Goal: Task Accomplishment & Management: Manage account settings

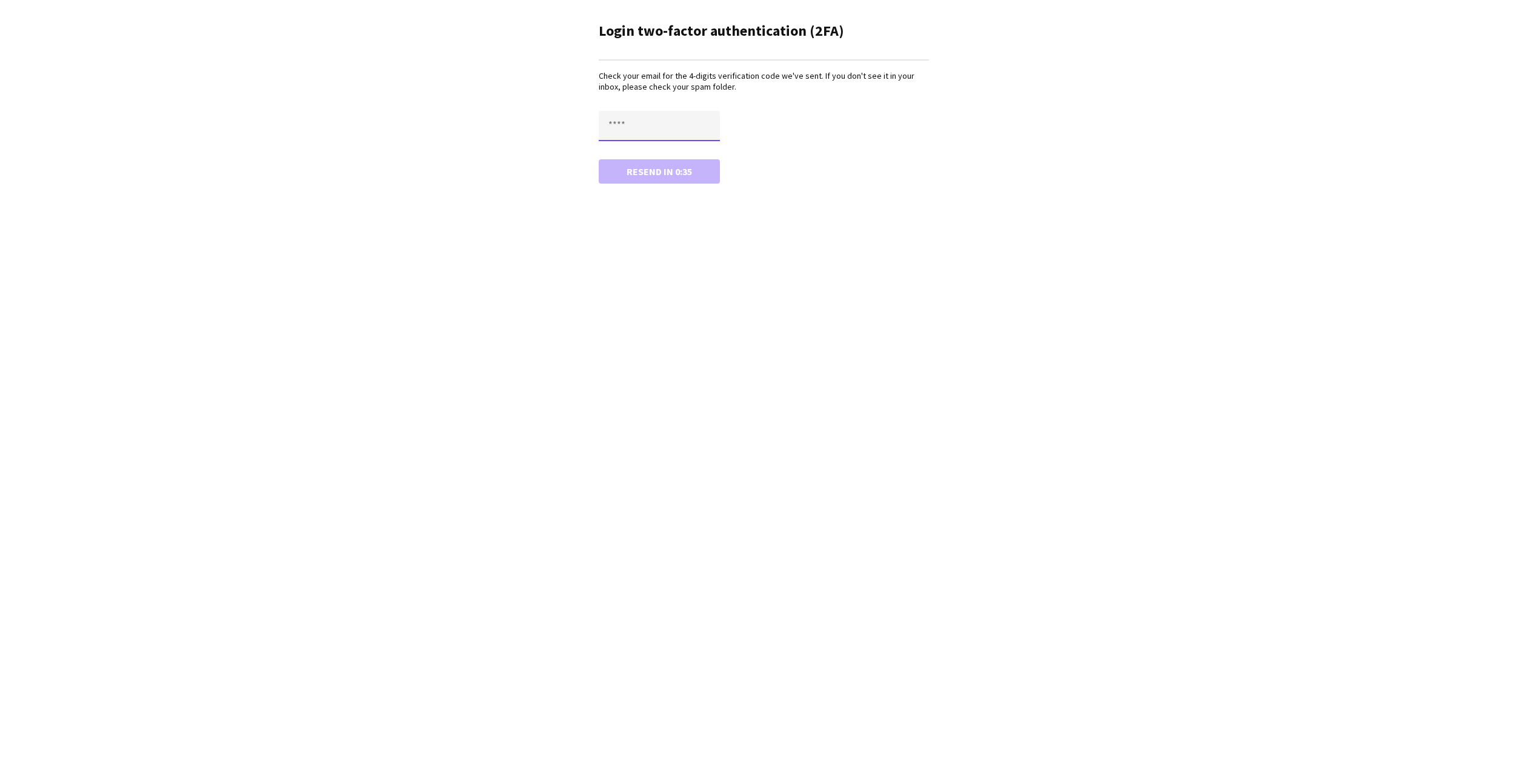
click at [642, 138] on input "text" at bounding box center [660, 126] width 121 height 30
paste input "****"
type input "****"
click at [629, 181] on button "Confirm" at bounding box center [660, 171] width 121 height 24
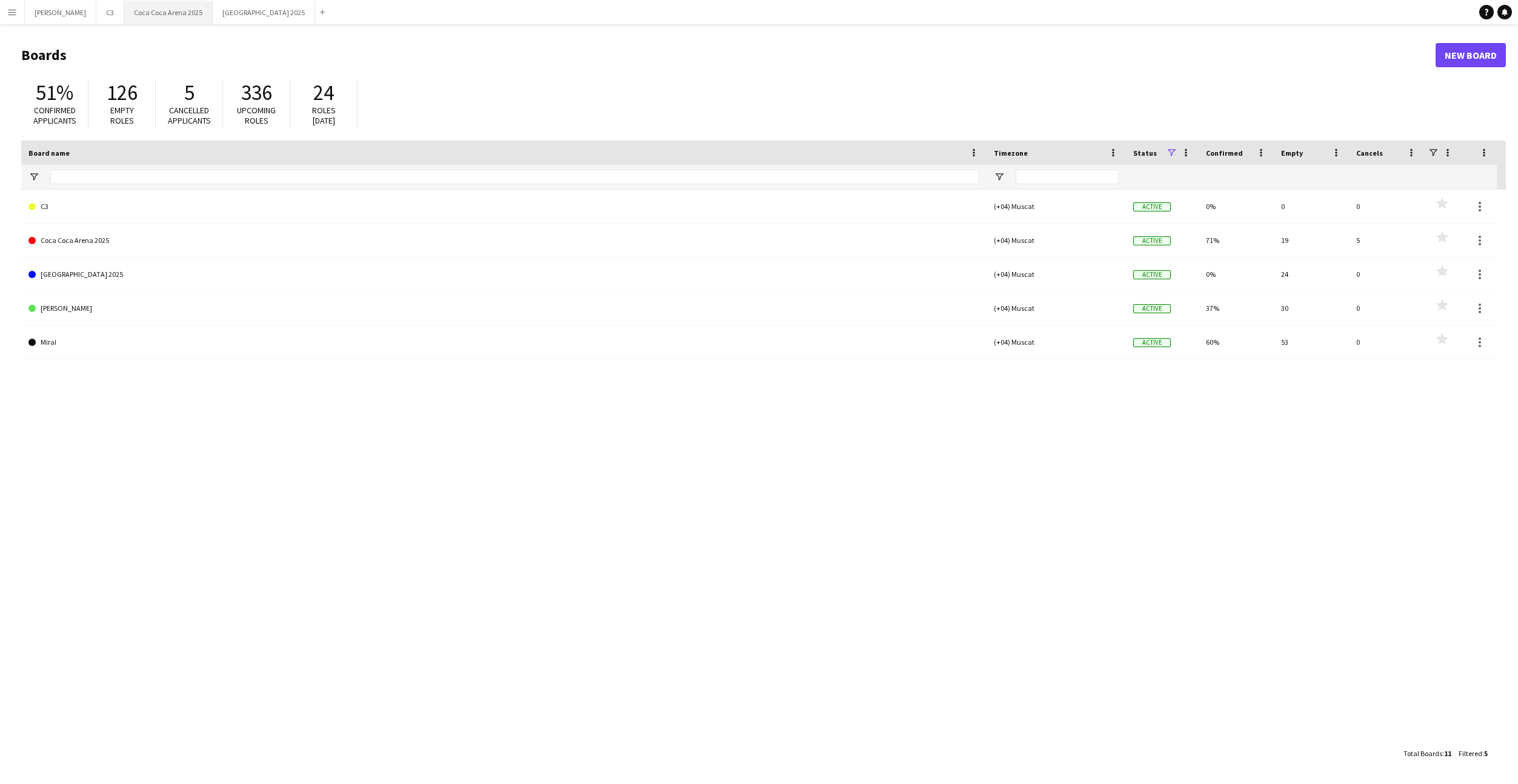
click at [124, 10] on button "[GEOGRAPHIC_DATA] 2025 Close" at bounding box center [169, 13] width 89 height 24
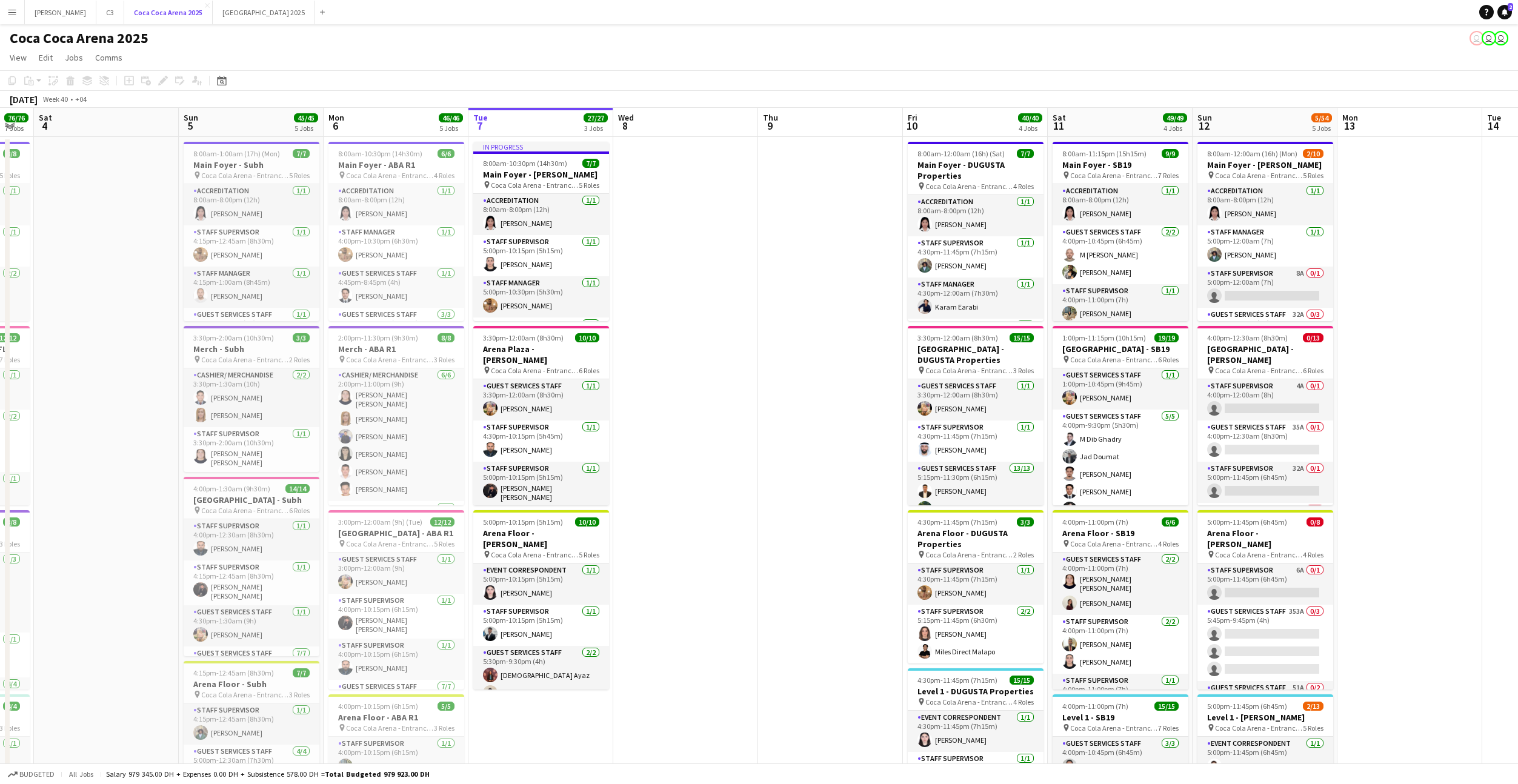
scroll to position [0, 256]
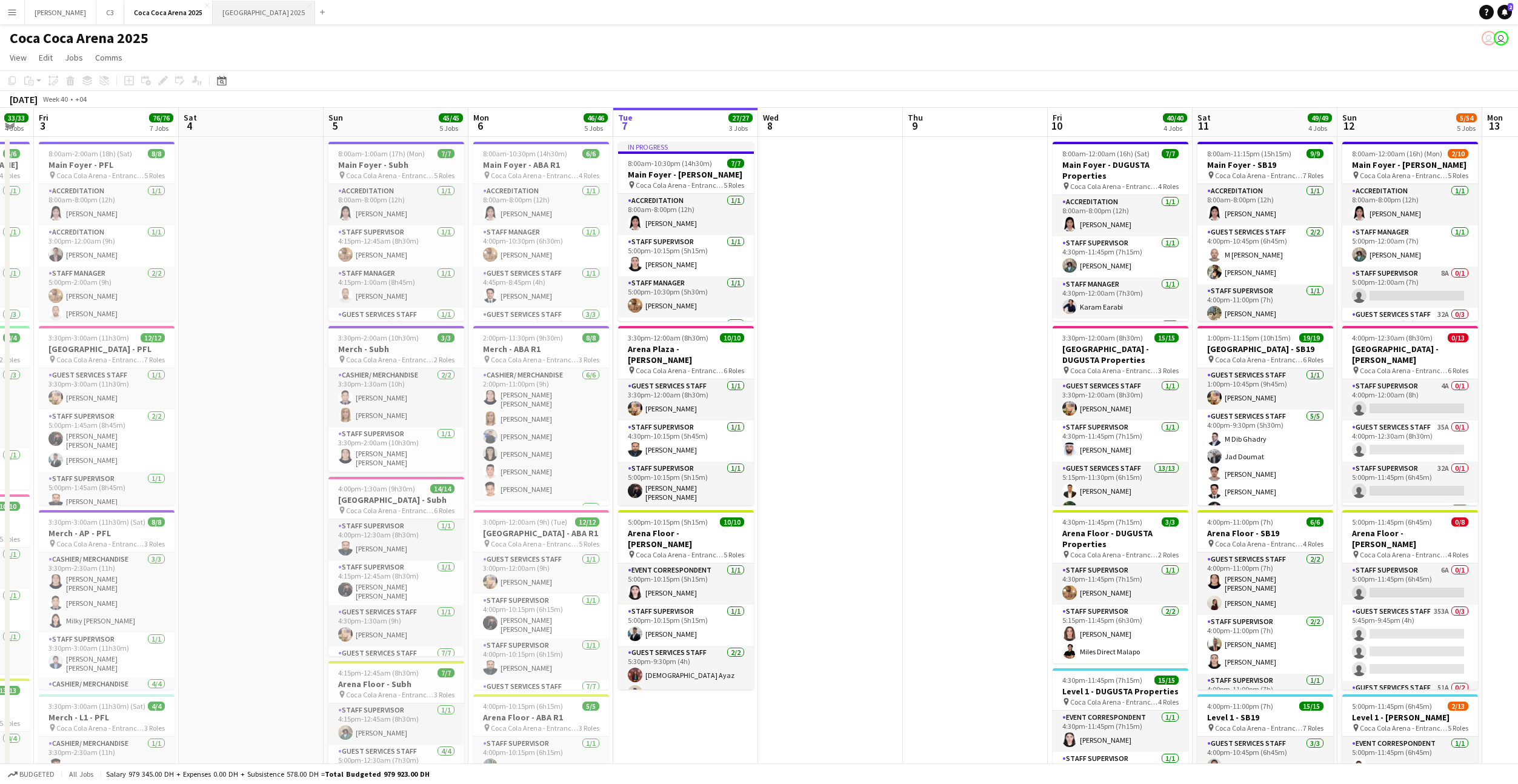
click at [213, 19] on button "[GEOGRAPHIC_DATA] 2025 Close" at bounding box center [264, 13] width 103 height 24
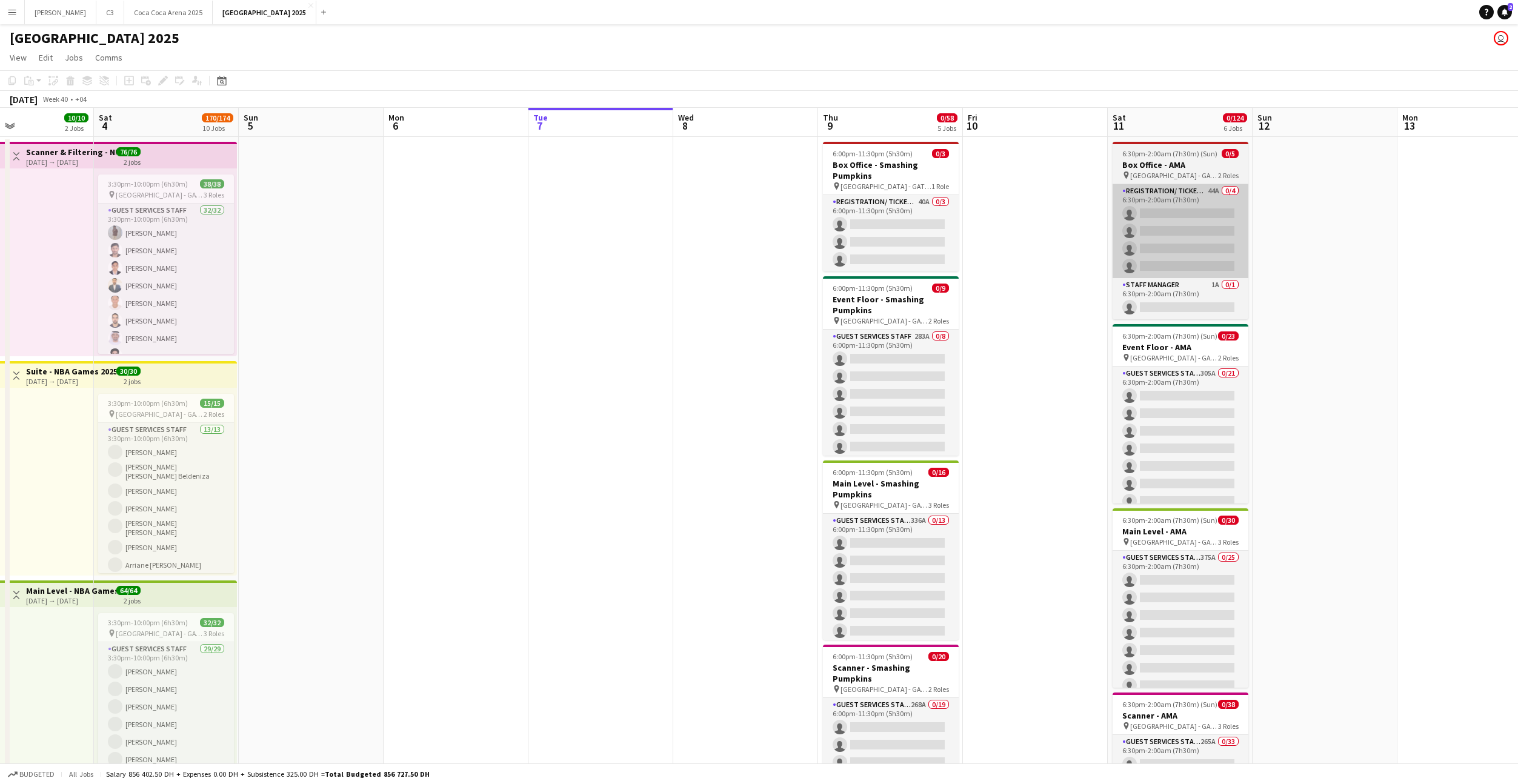
scroll to position [0, 340]
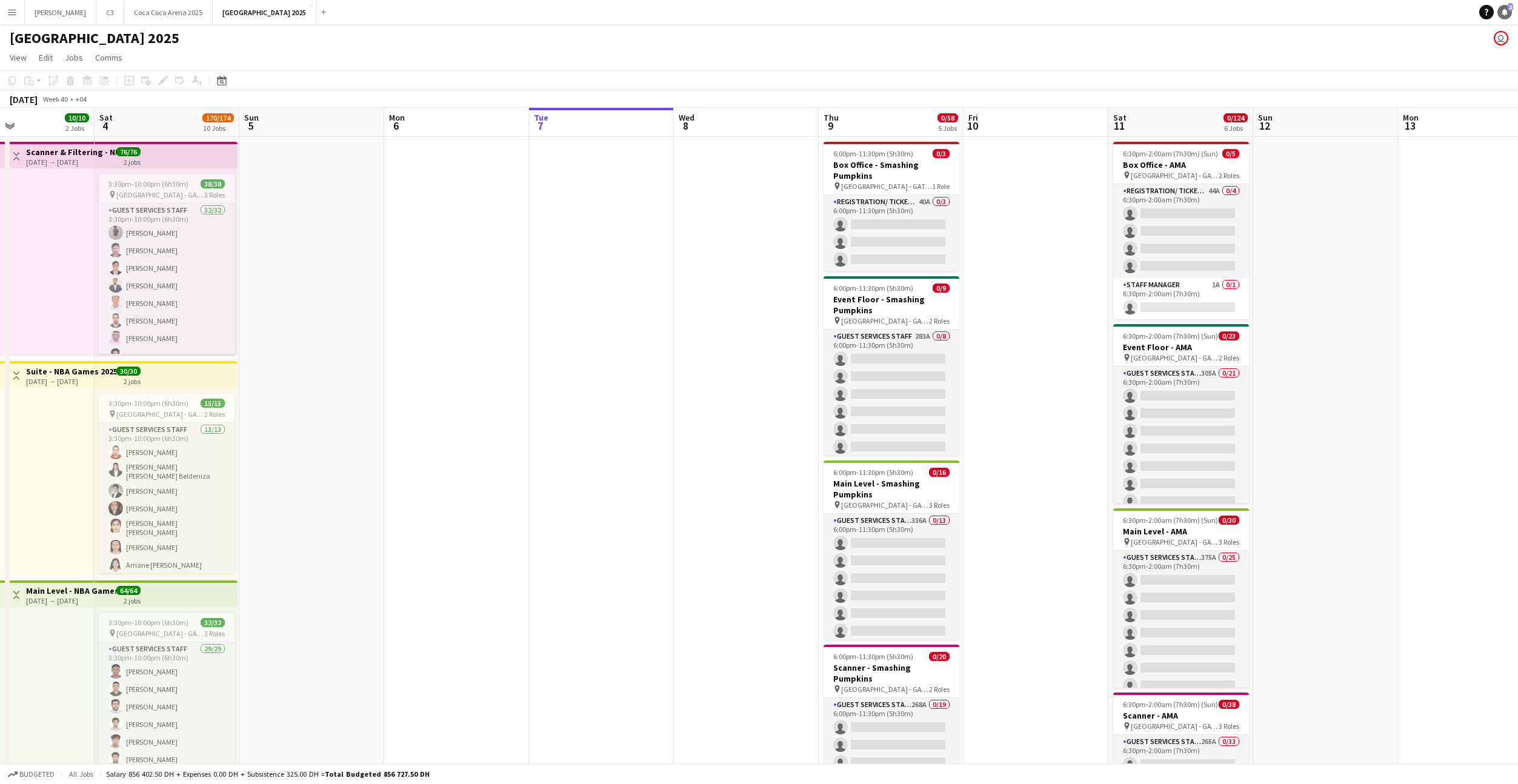
click at [1511, 11] on link "Notifications 2" at bounding box center [1504, 12] width 14 height 14
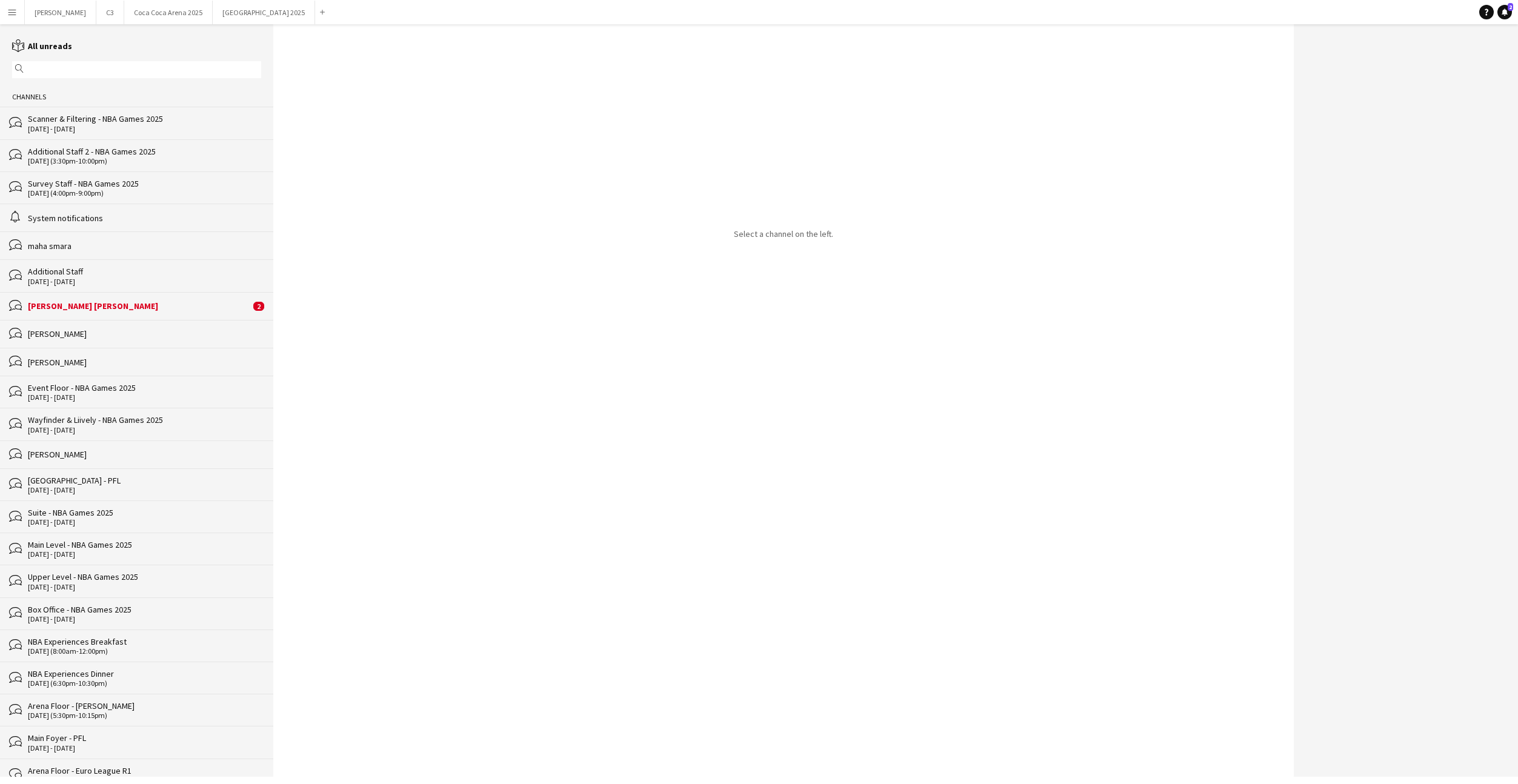
click at [146, 308] on div "[PERSON_NAME] [PERSON_NAME]" at bounding box center [139, 306] width 223 height 11
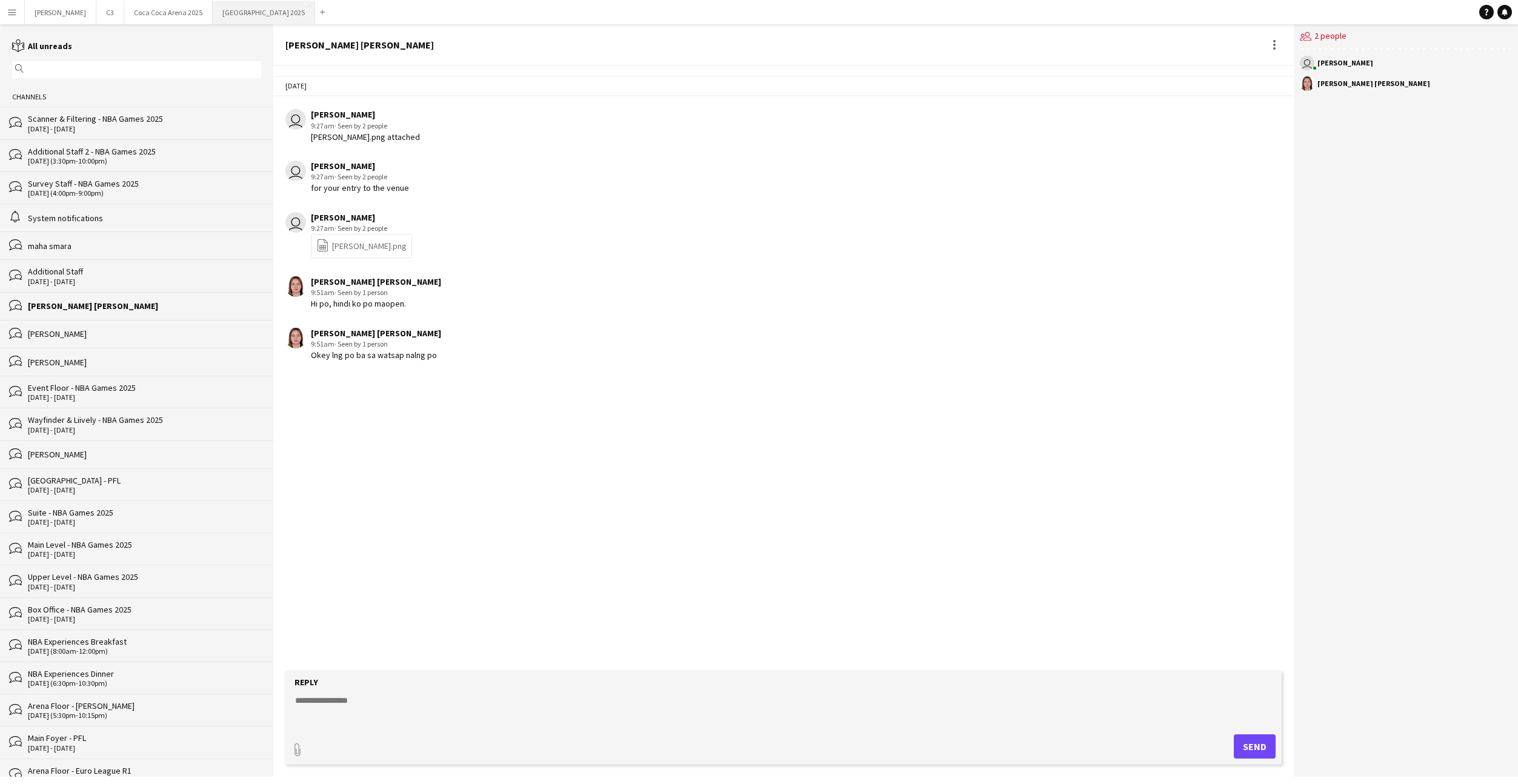
click at [213, 18] on button "[GEOGRAPHIC_DATA] 2025 Close" at bounding box center [264, 13] width 103 height 24
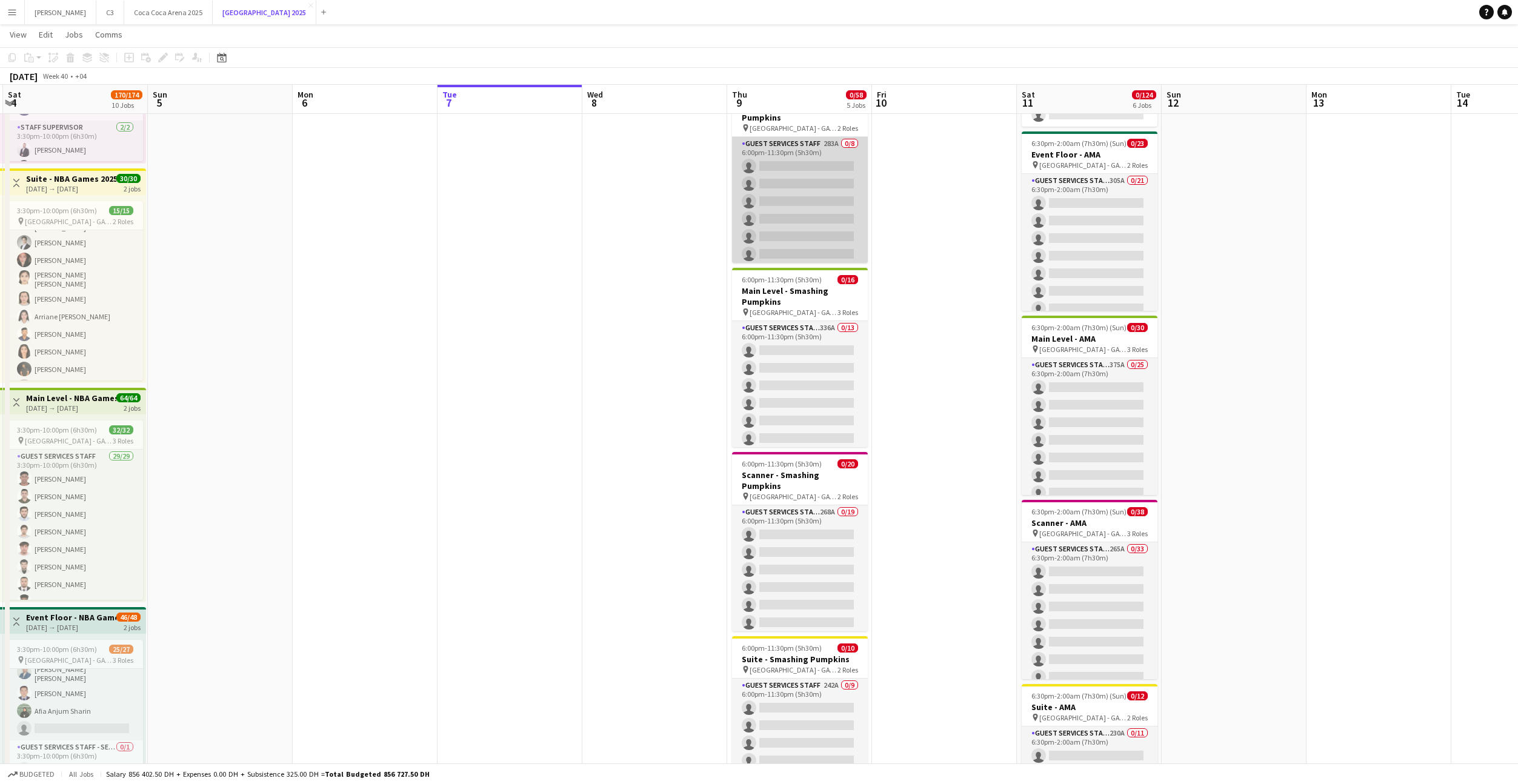
scroll to position [79, 0]
click at [800, 249] on app-card-role "Staff Supervisor 12A 0/1 6:00pm-11:30pm (5h30m) single-neutral-actions" at bounding box center [800, 243] width 136 height 41
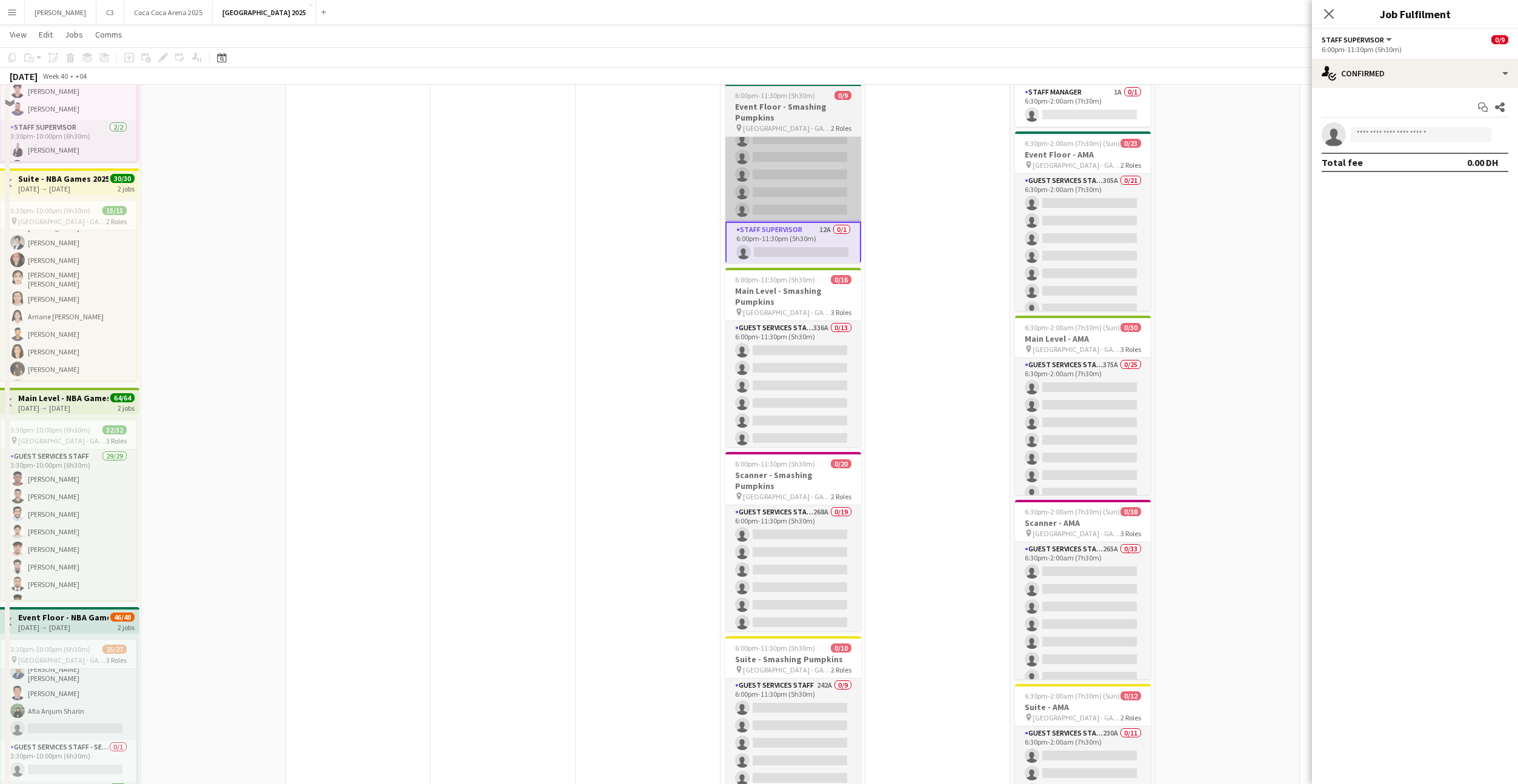
scroll to position [0, 0]
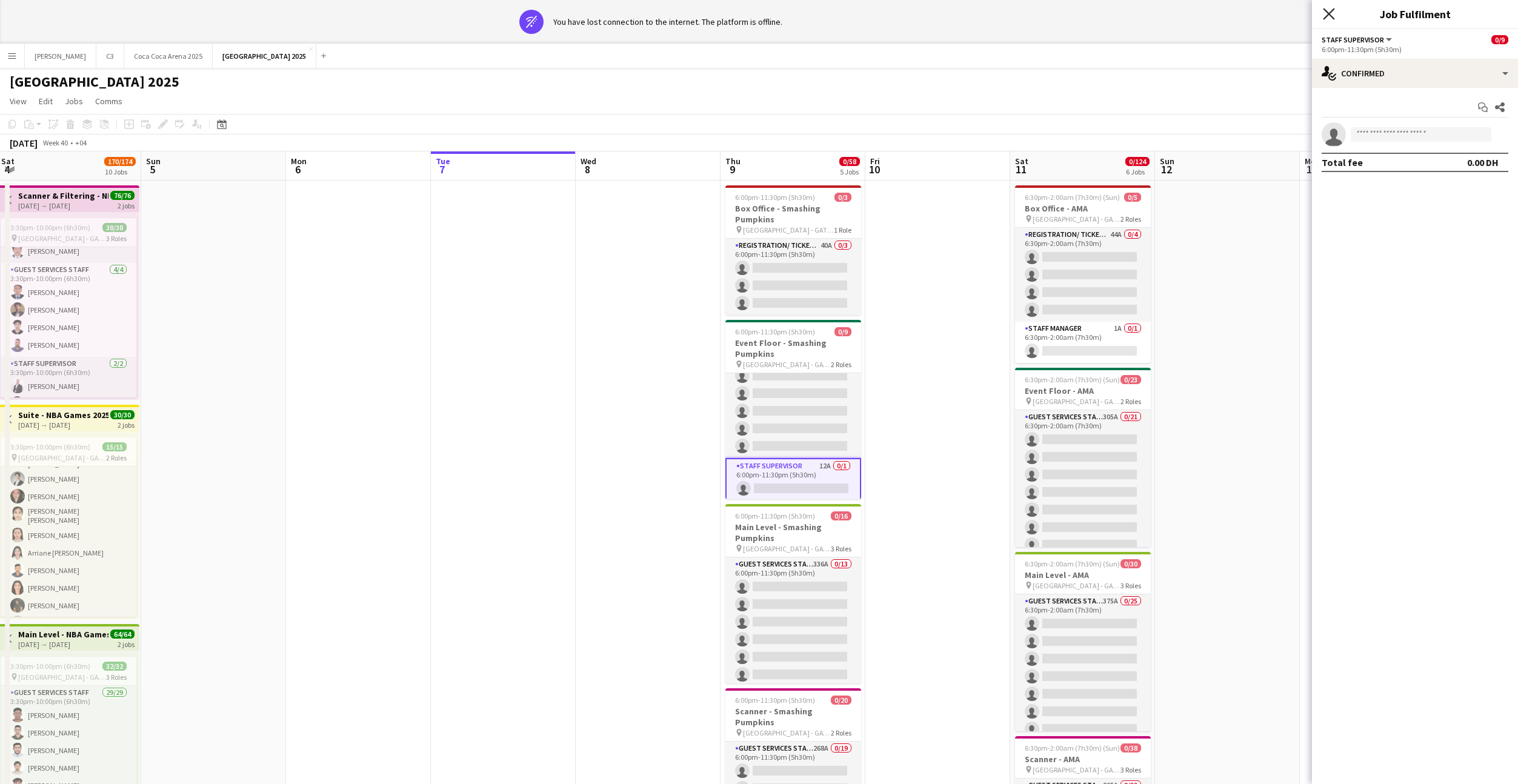
click at [1332, 13] on icon "Close pop-in" at bounding box center [1329, 14] width 11 height 11
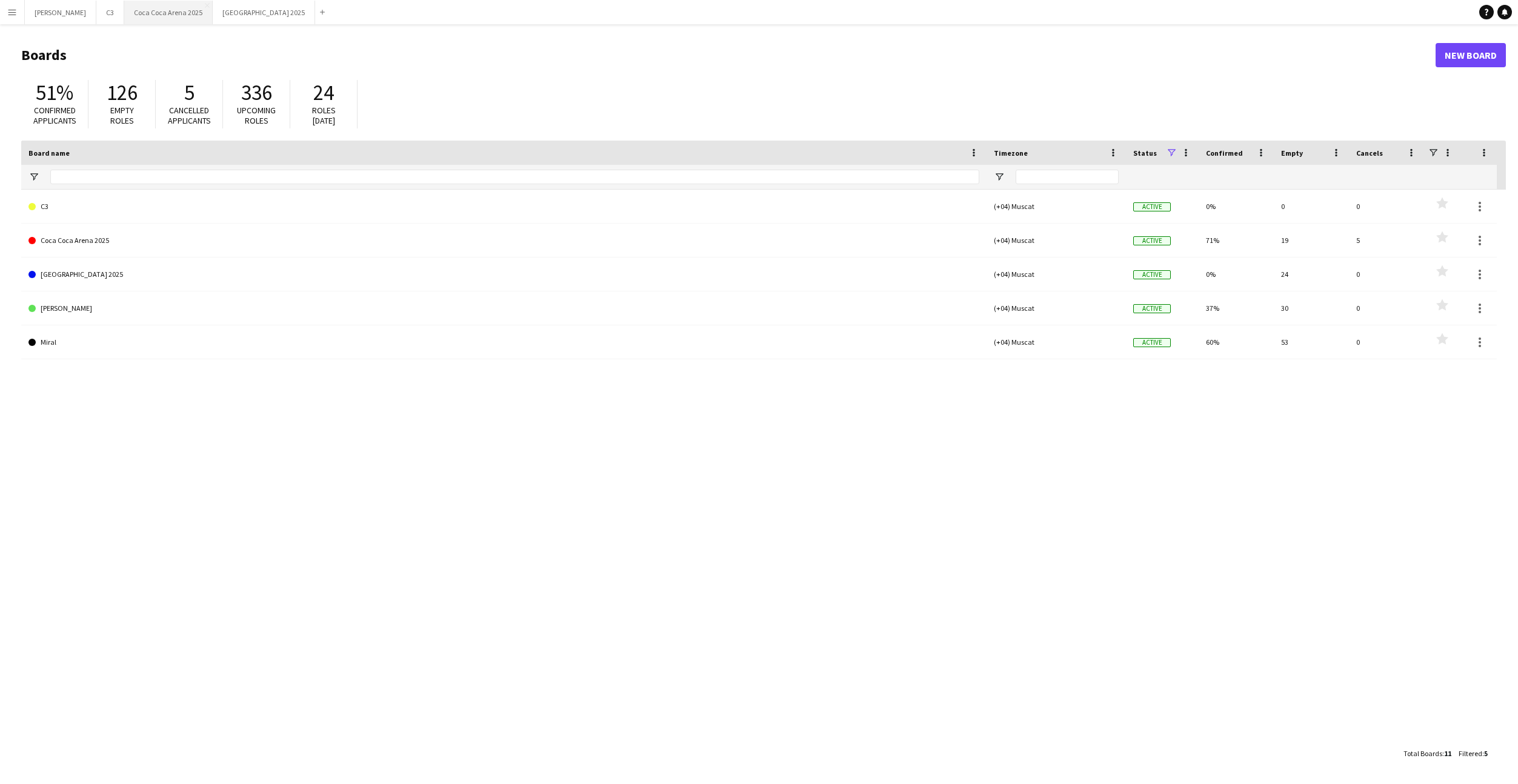
click at [141, 6] on button "Coca Coca Arena 2025 Close" at bounding box center [169, 13] width 89 height 24
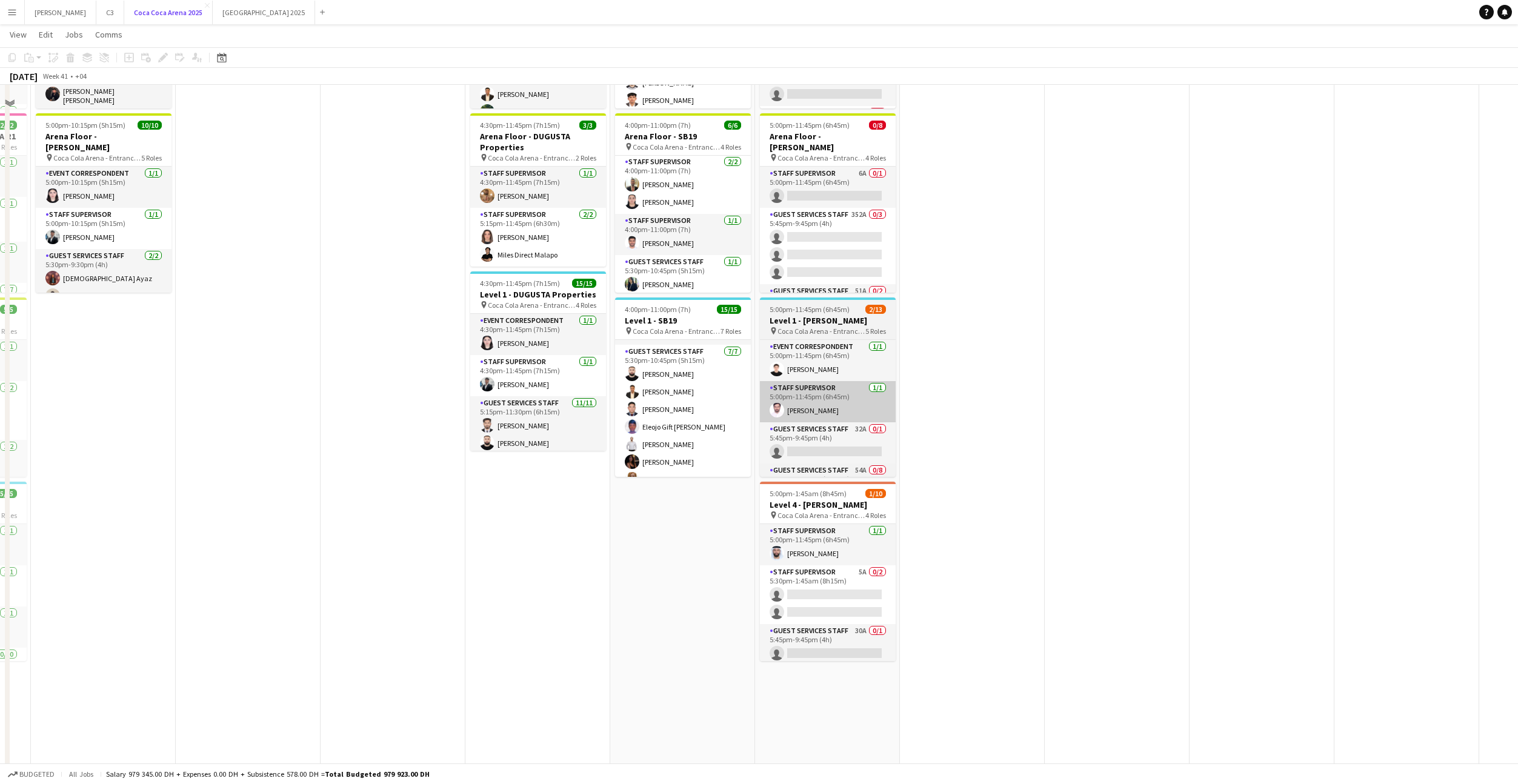
scroll to position [423, 0]
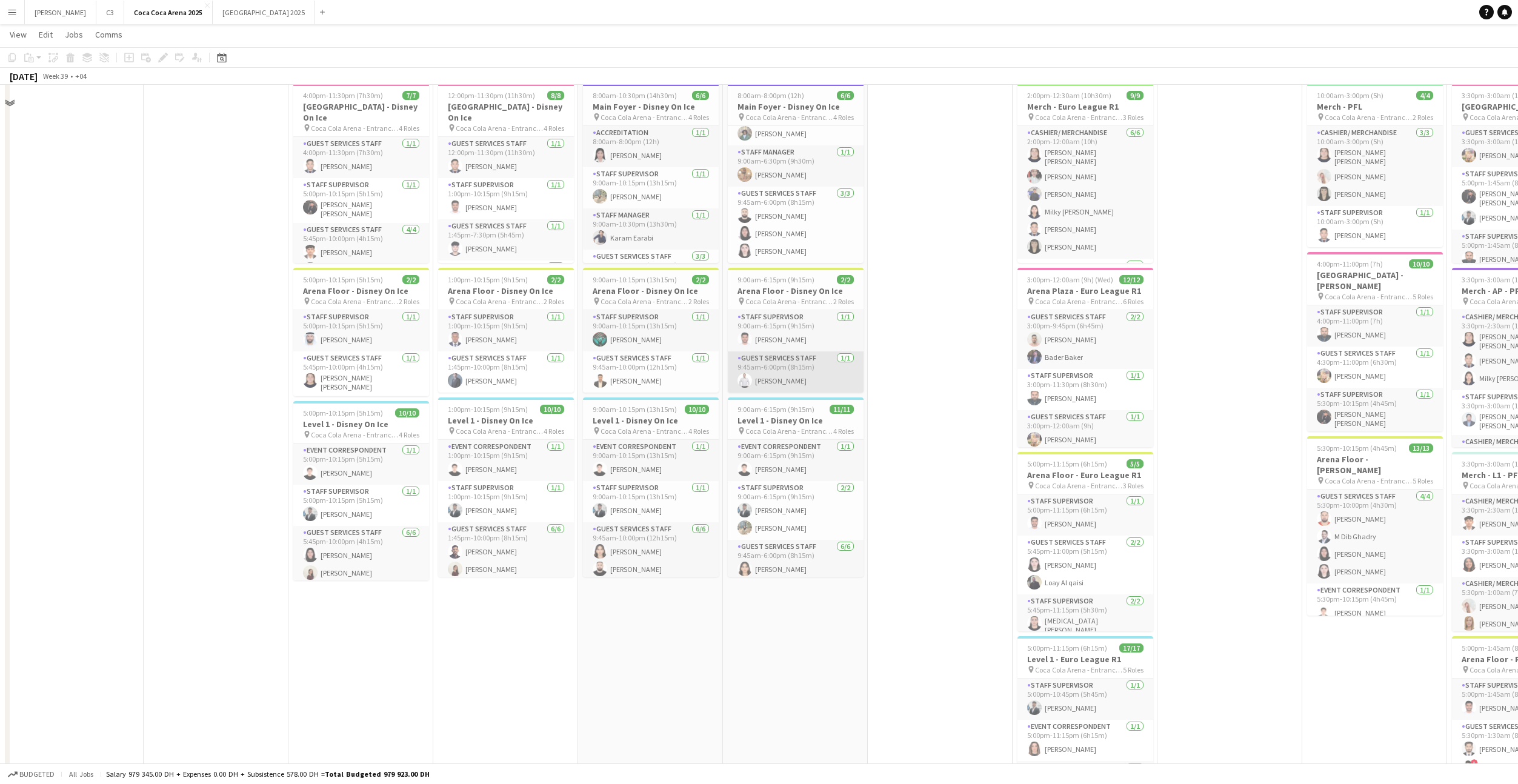
scroll to position [248, 0]
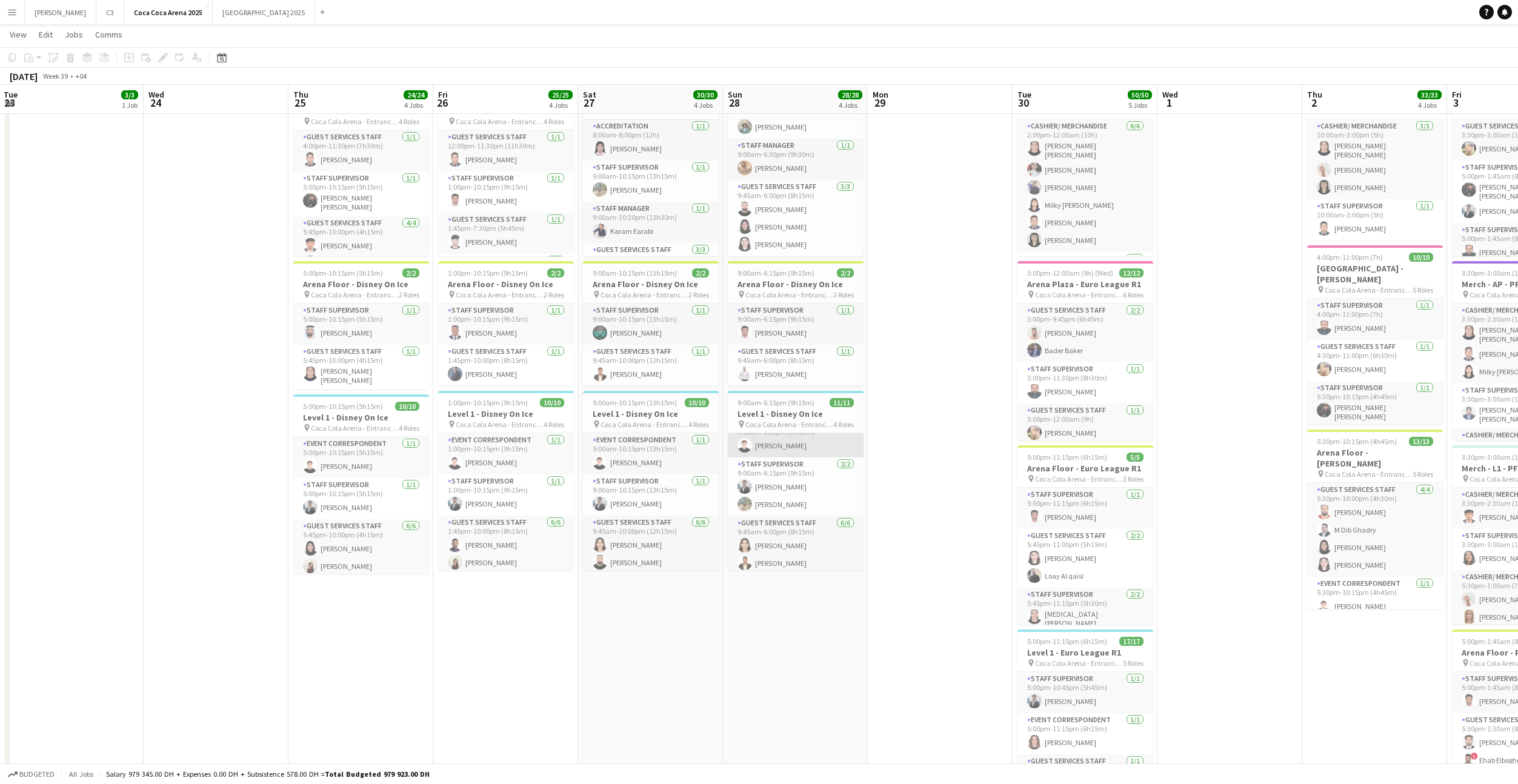
click at [817, 438] on app-card-role "Event Correspondent 1/1 9:00am-6:15pm (9h15m) Sarah Moubarak" at bounding box center [795, 437] width 136 height 41
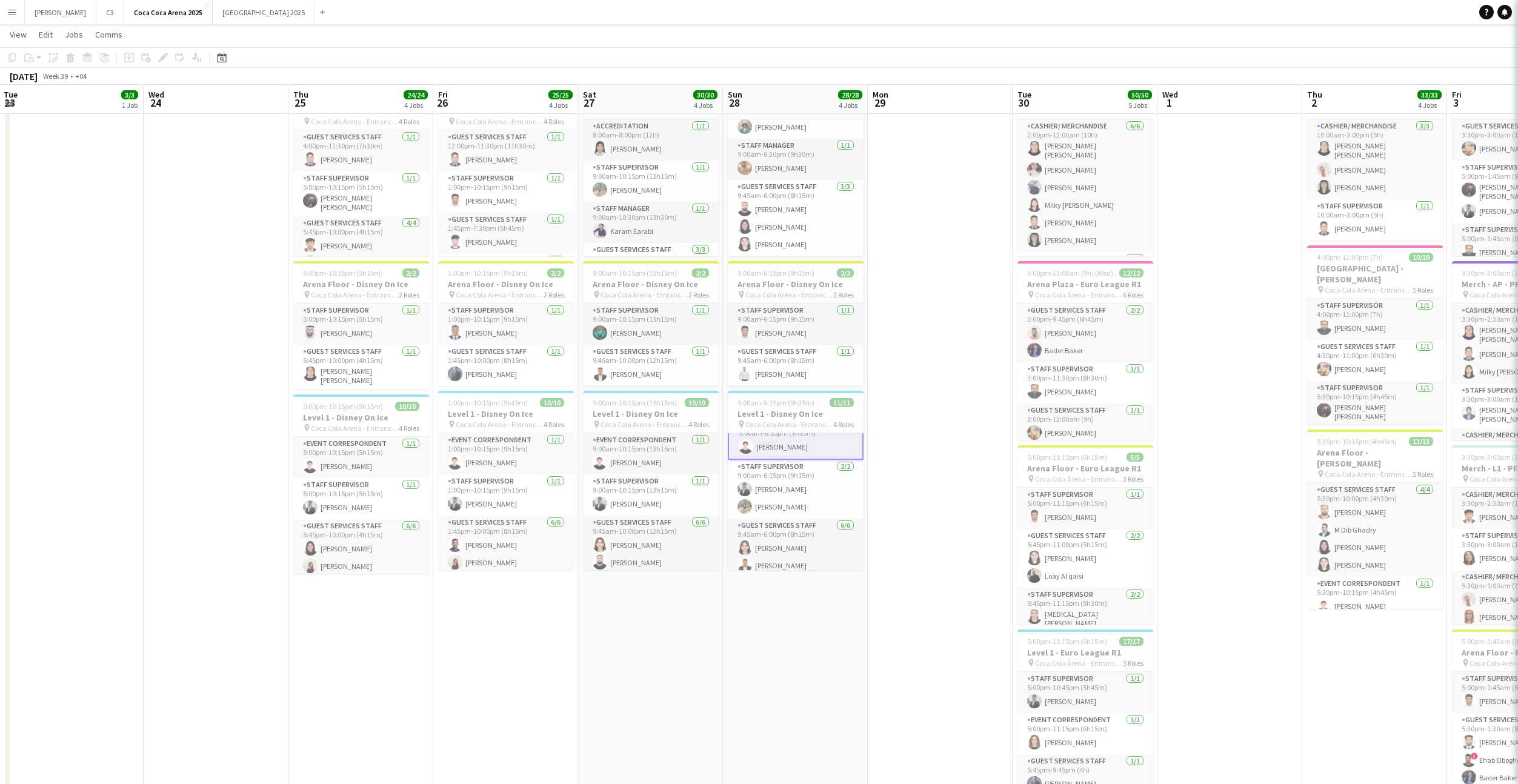
scroll to position [18, 0]
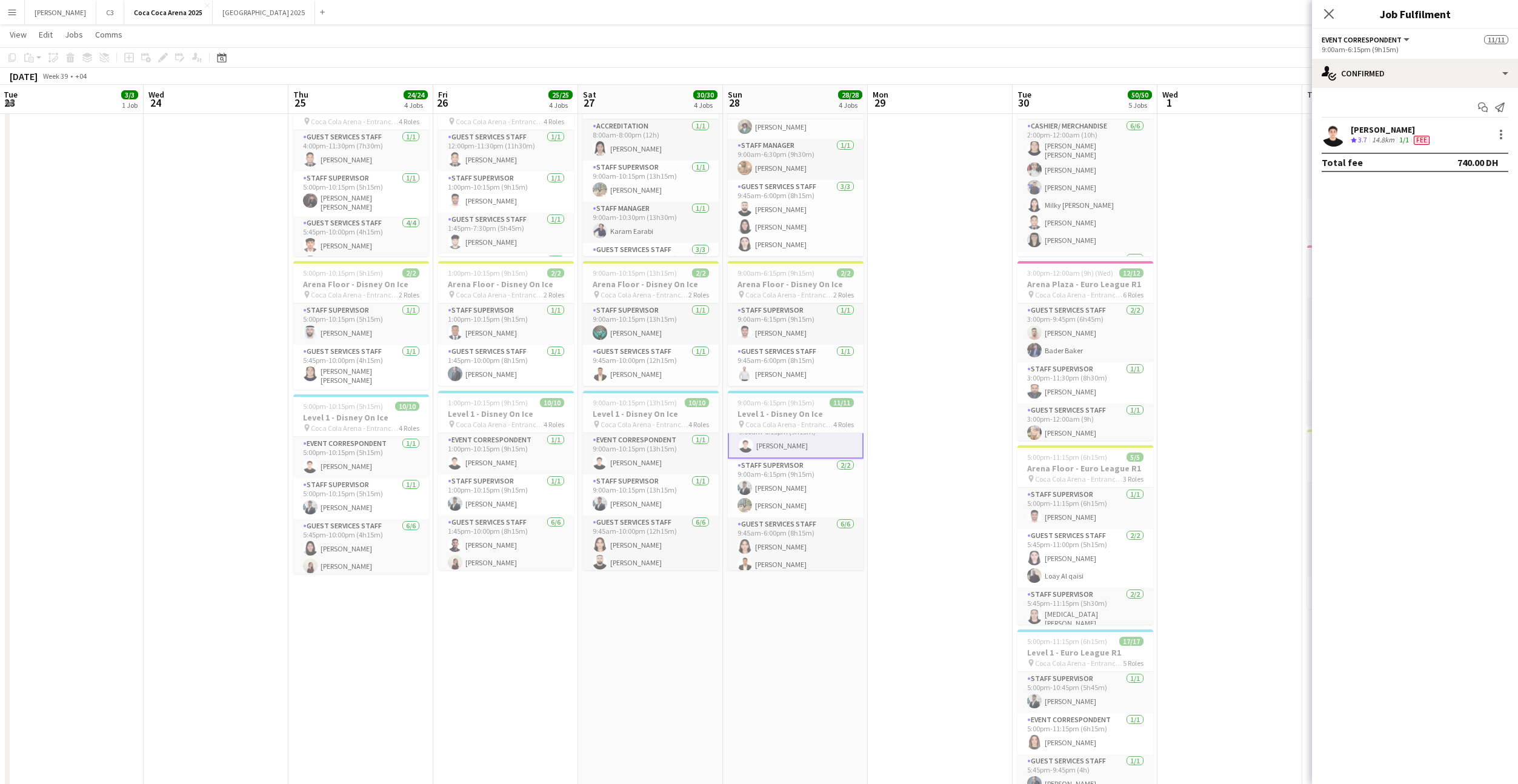
click at [1493, 138] on div at bounding box center [1500, 134] width 17 height 14
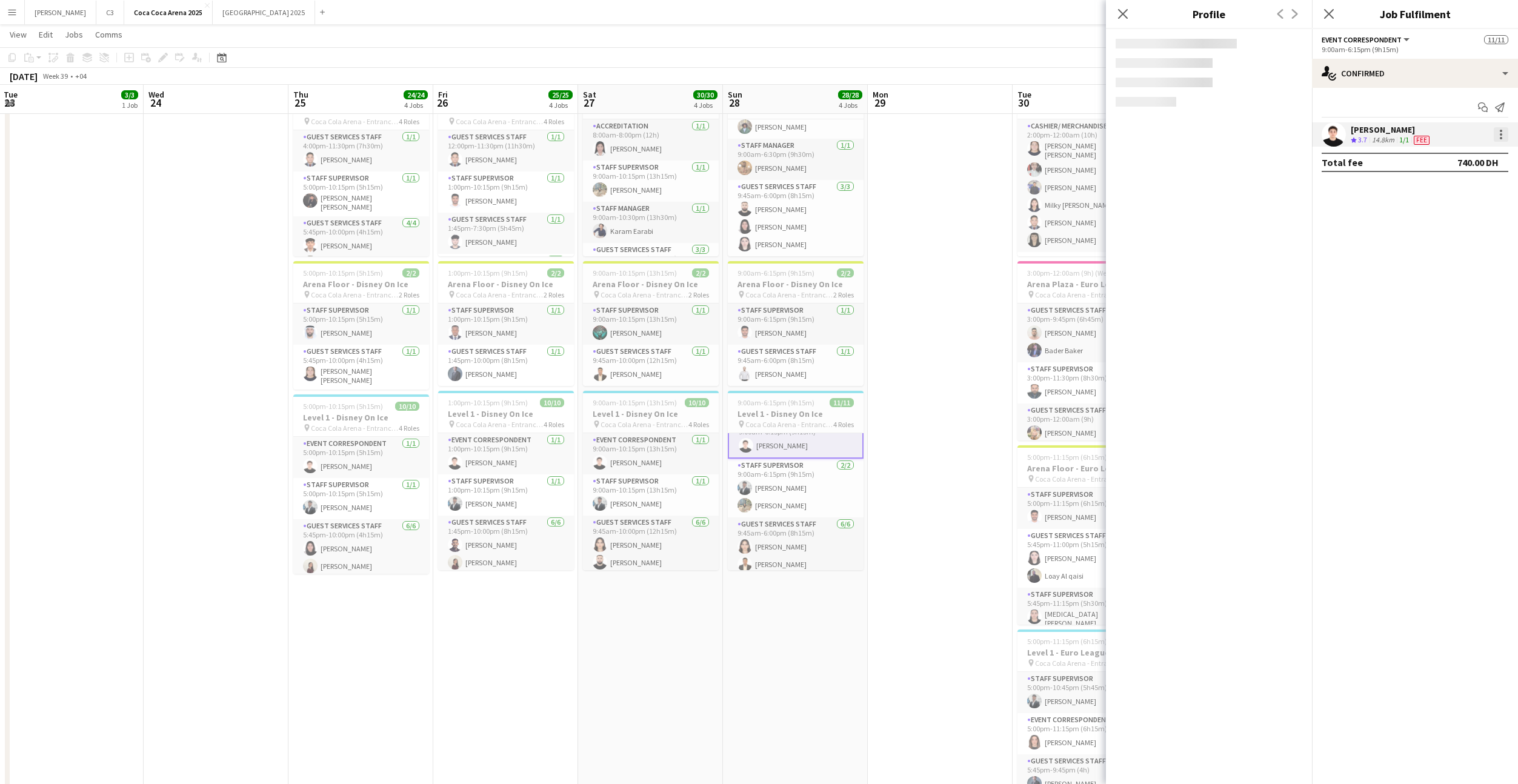
click at [1500, 137] on div at bounding box center [1501, 138] width 3 height 3
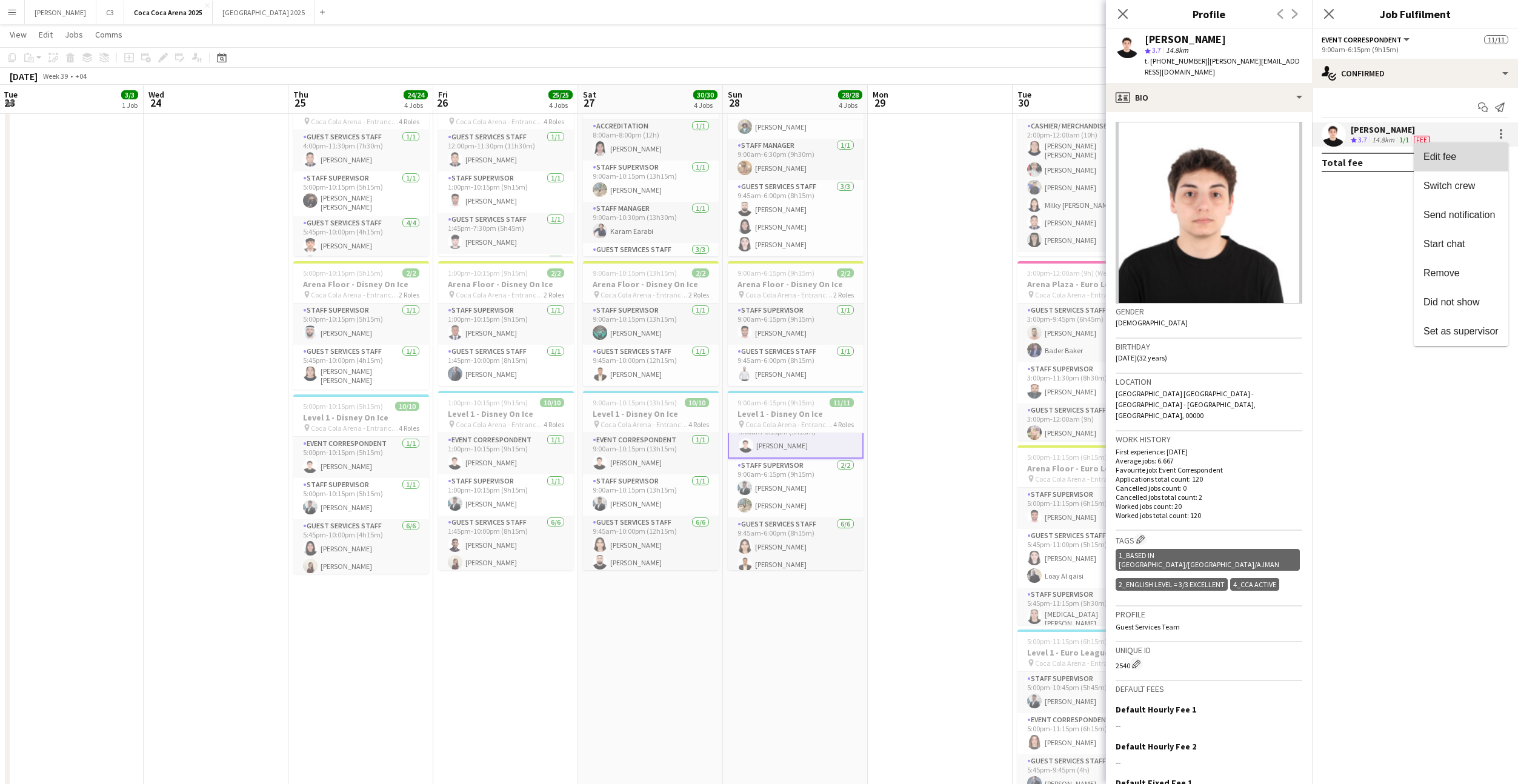
click at [1477, 151] on span "Edit fee" at bounding box center [1461, 156] width 75 height 11
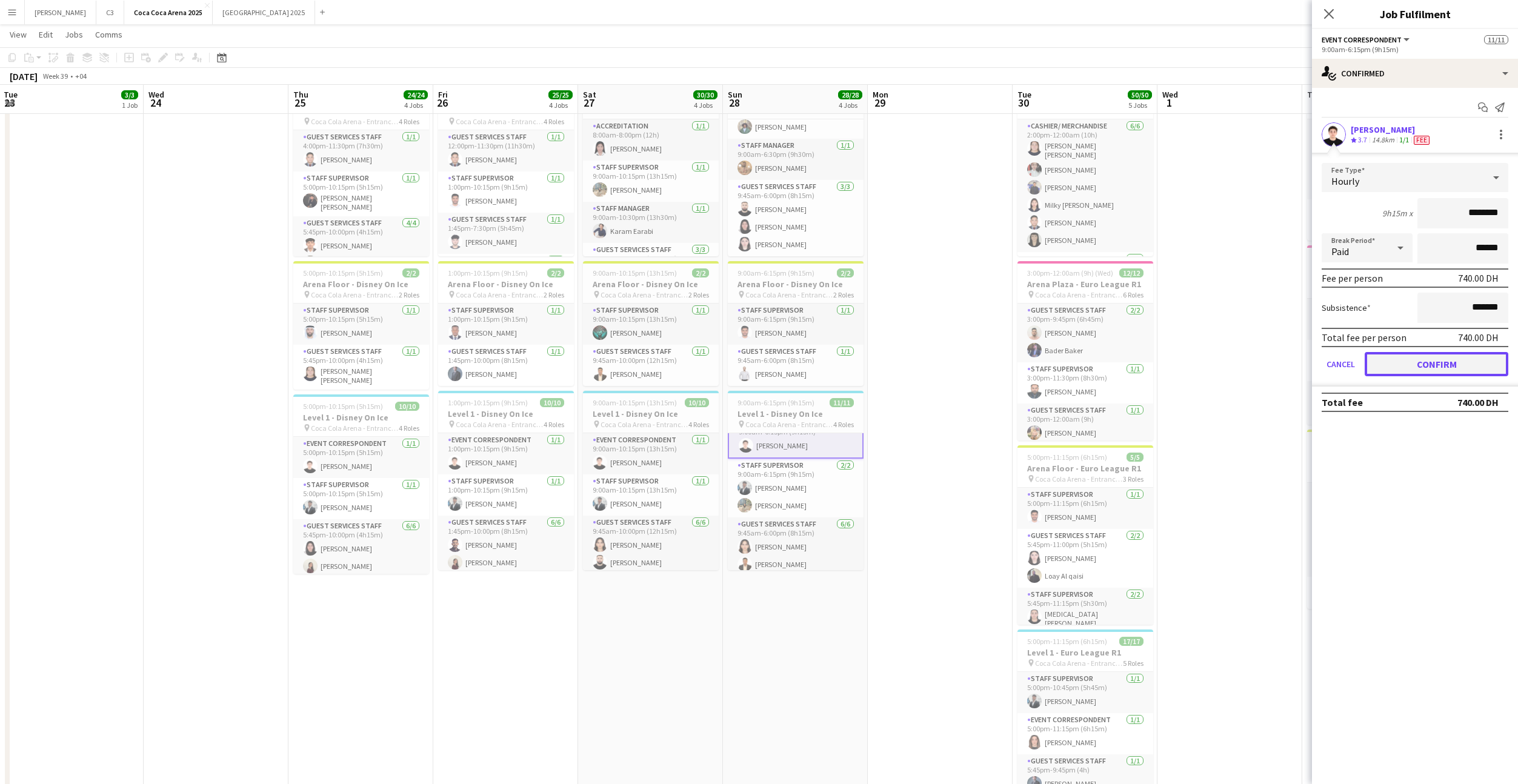
click at [1430, 363] on button "Confirm" at bounding box center [1437, 364] width 144 height 24
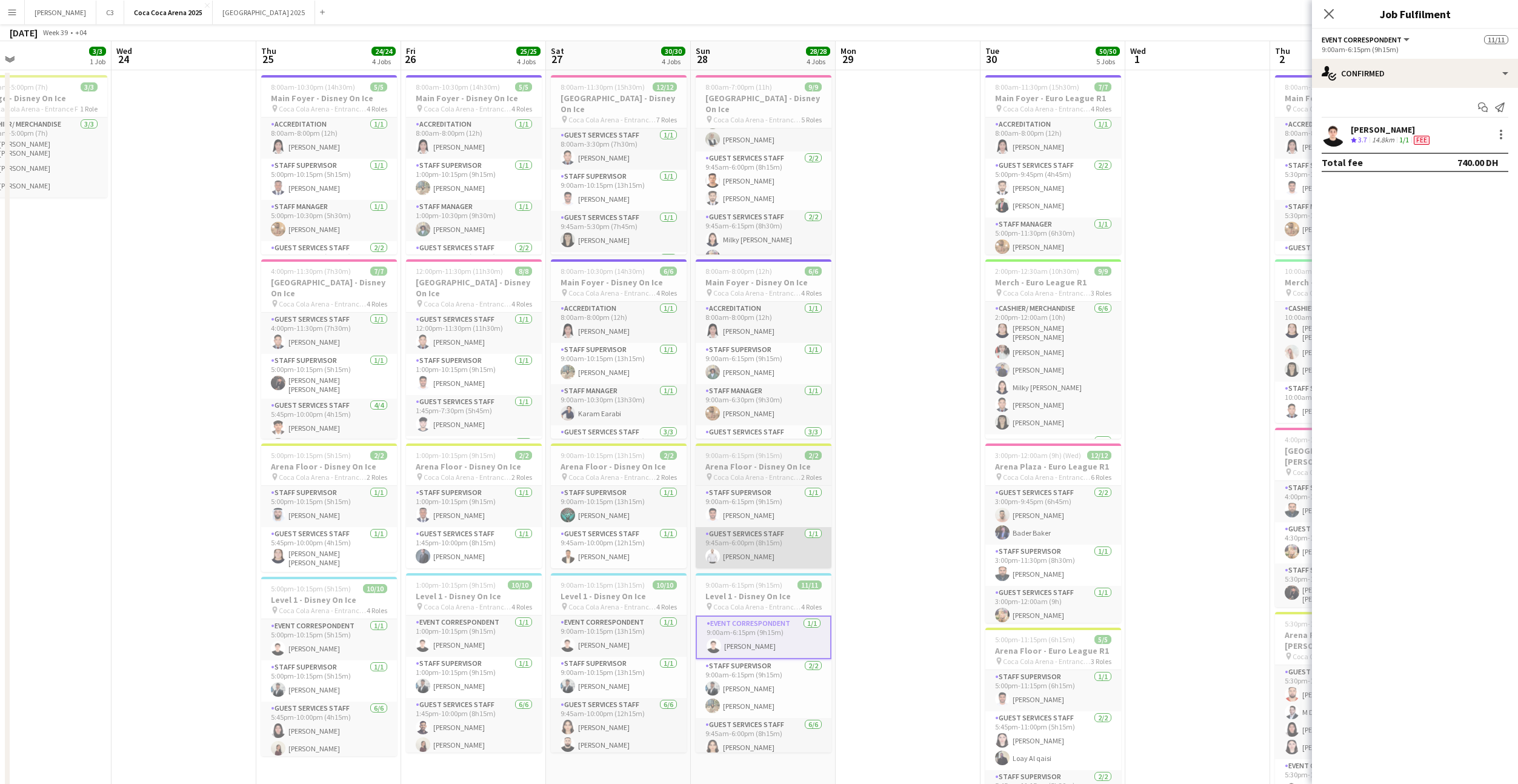
scroll to position [0, 0]
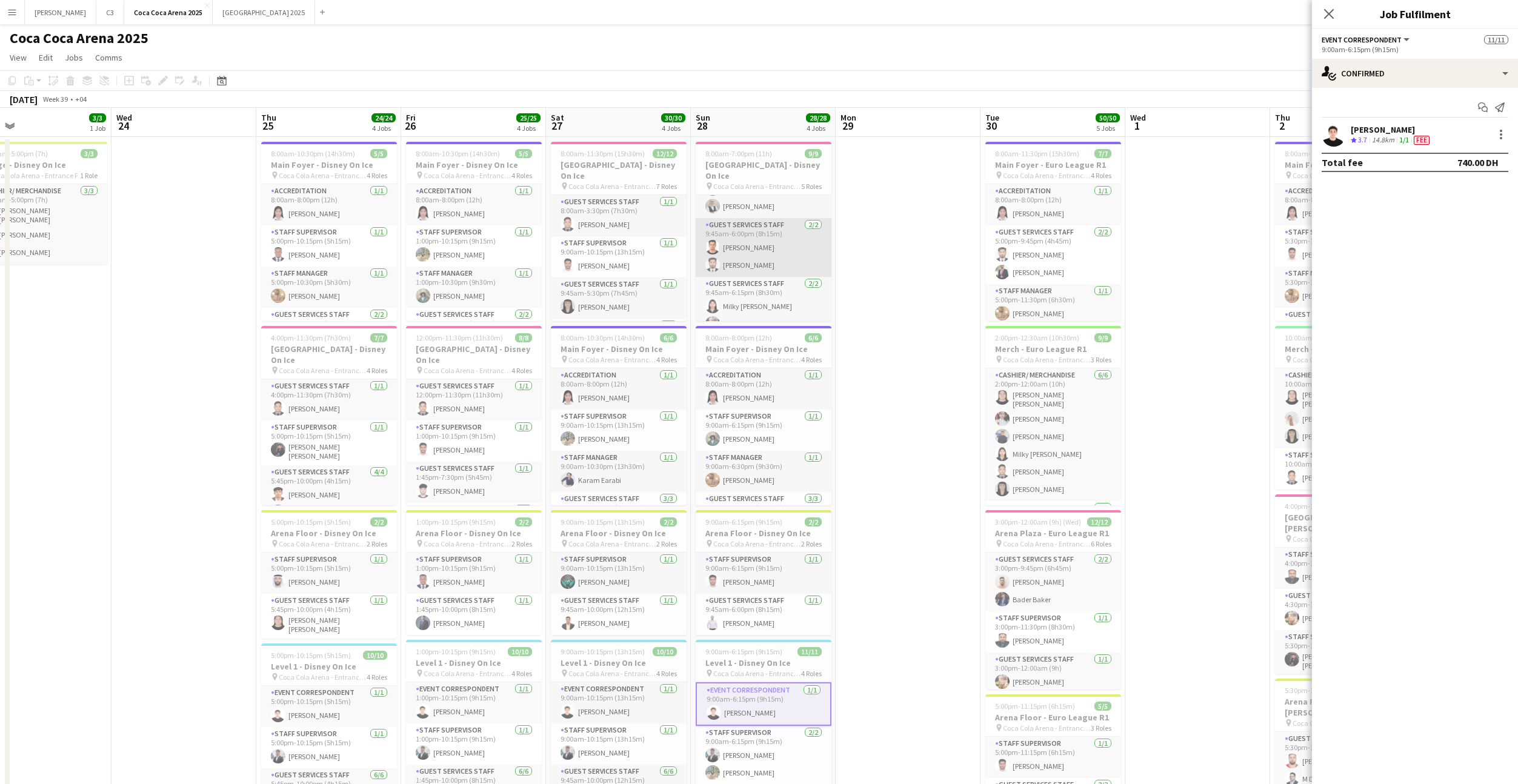
click at [787, 248] on app-card-role "Guest Services Staff 2/2 9:45am-6:00pm (8h15m) Abdallah qasim Sudarshan Krishna" at bounding box center [763, 248] width 136 height 59
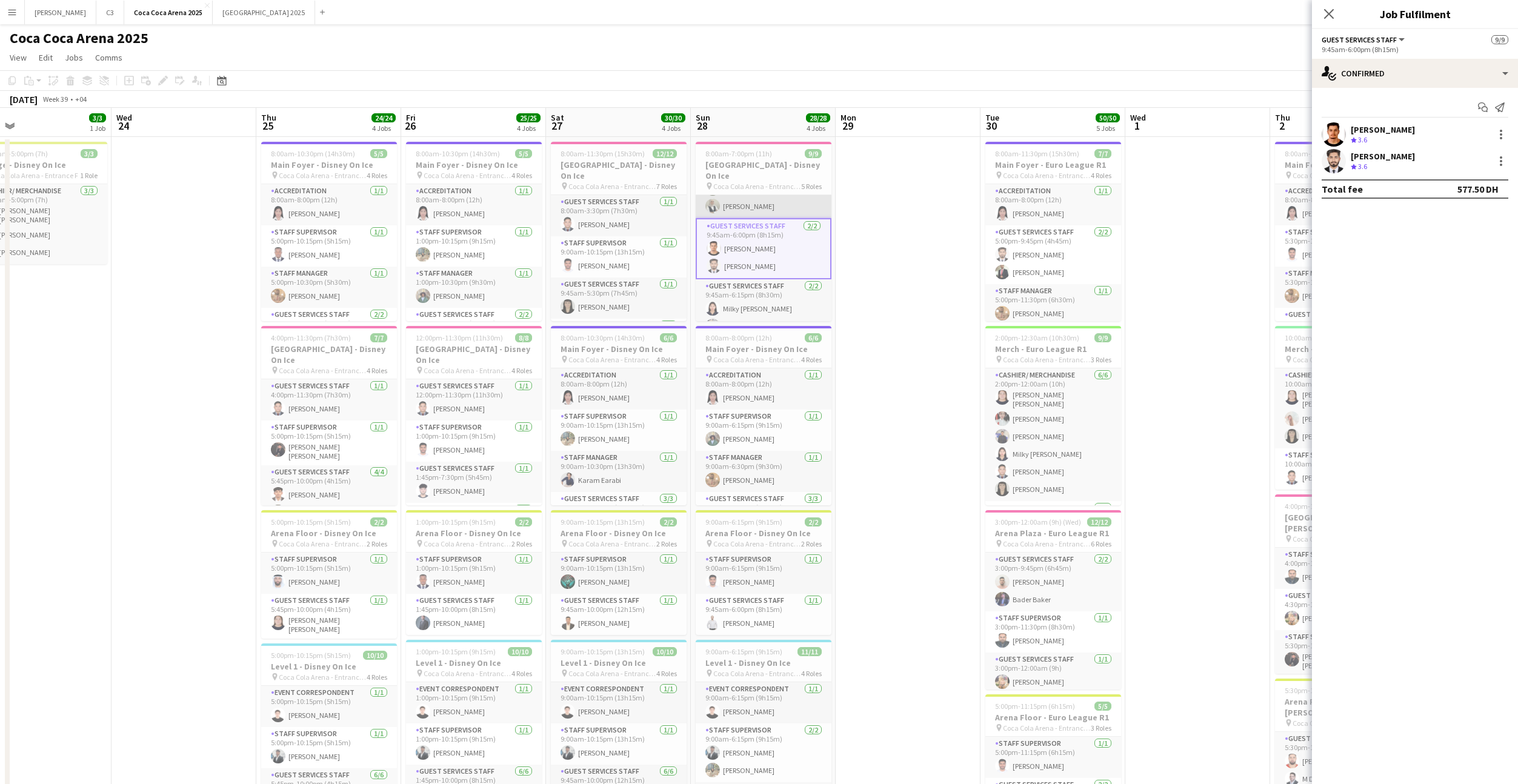
click at [778, 194] on app-card-role "Guest Services Staff 3/3 9:45am-5:30pm (7h45m) Kirti Sharma Aparna Sai Amina Ya…" at bounding box center [763, 180] width 136 height 76
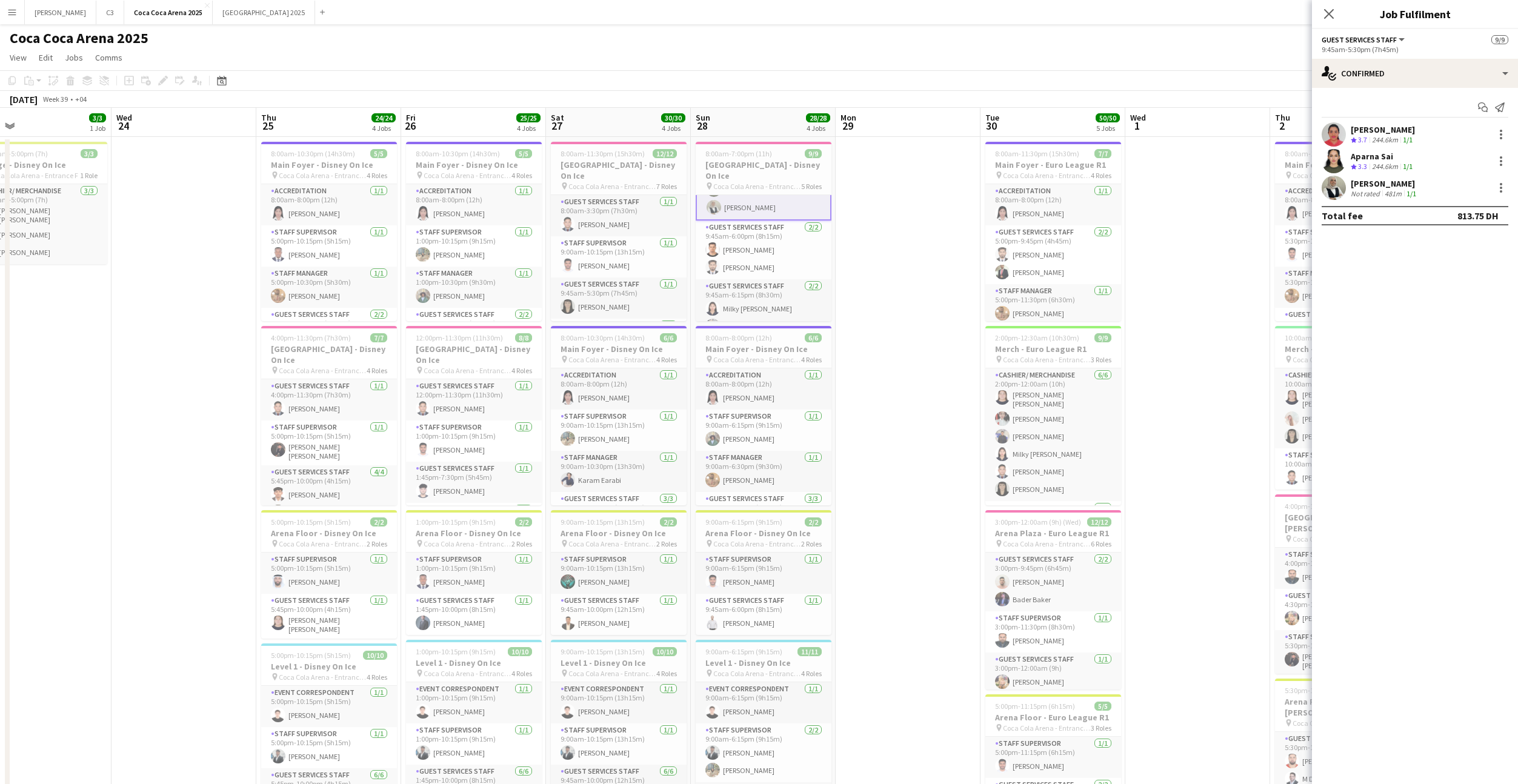
scroll to position [141, 0]
click at [1344, 185] on app-user-avatar at bounding box center [1334, 188] width 24 height 24
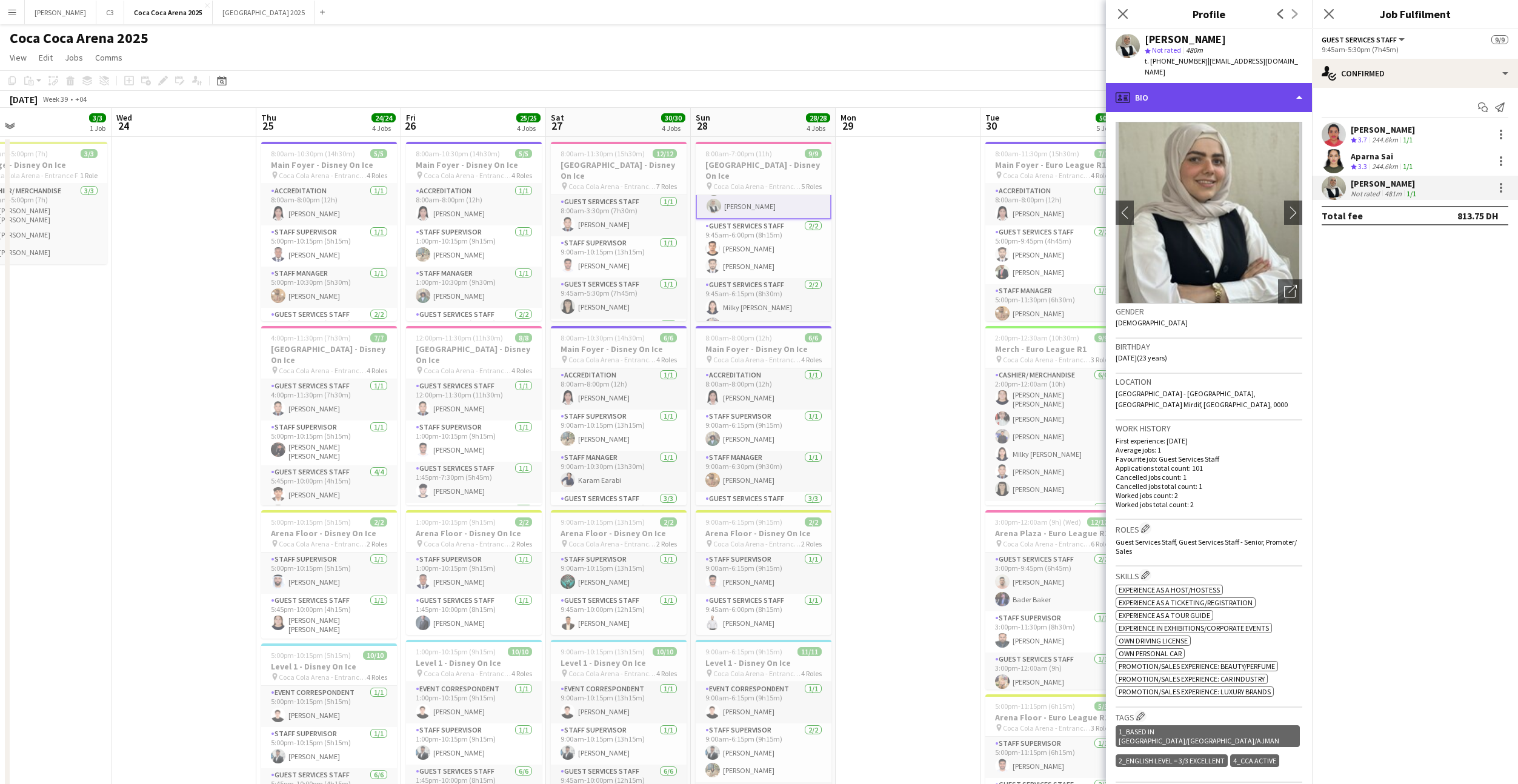
click at [1203, 84] on div "profile Bio" at bounding box center [1209, 98] width 206 height 29
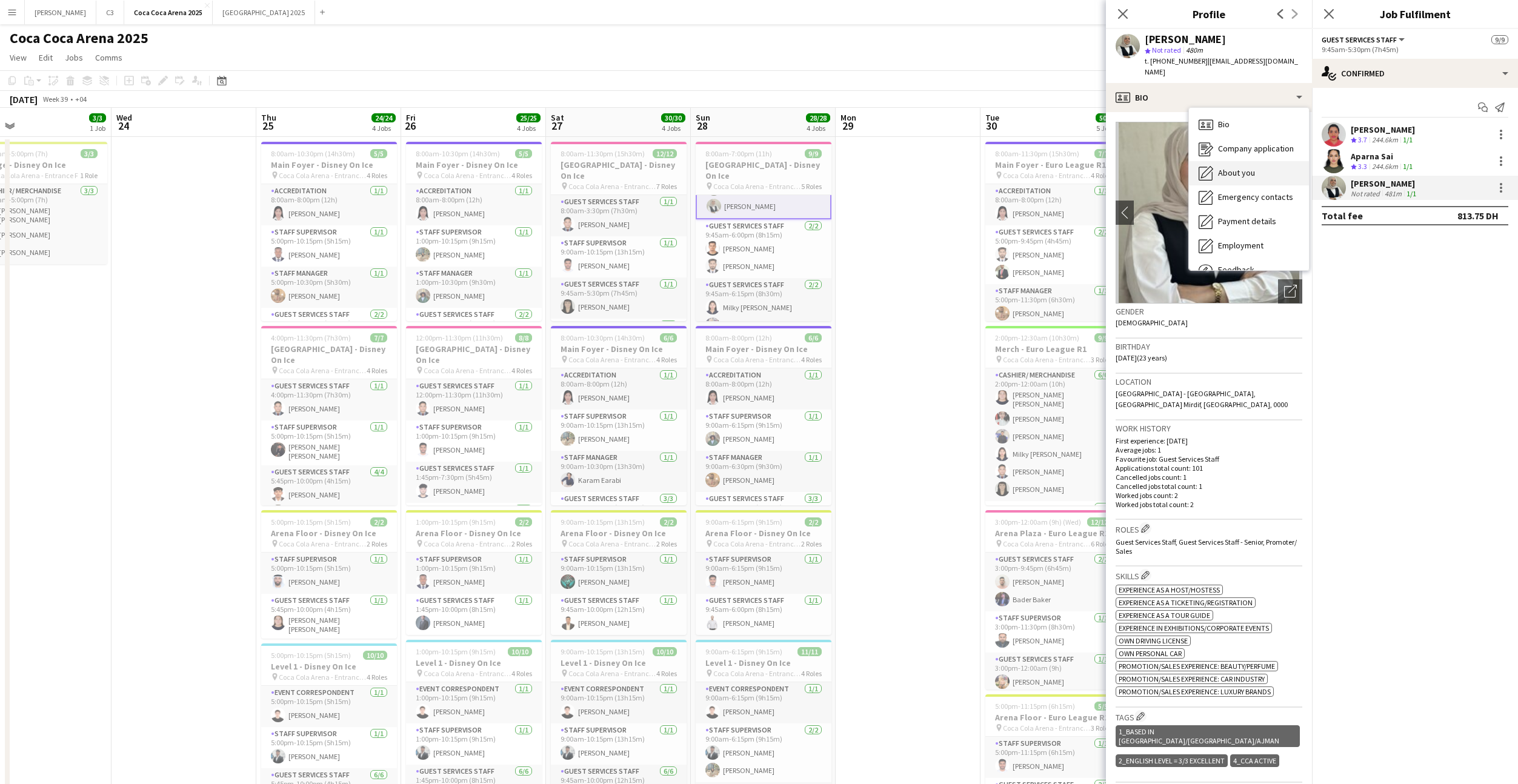
click at [1246, 171] on div "About you About you" at bounding box center [1249, 173] width 120 height 24
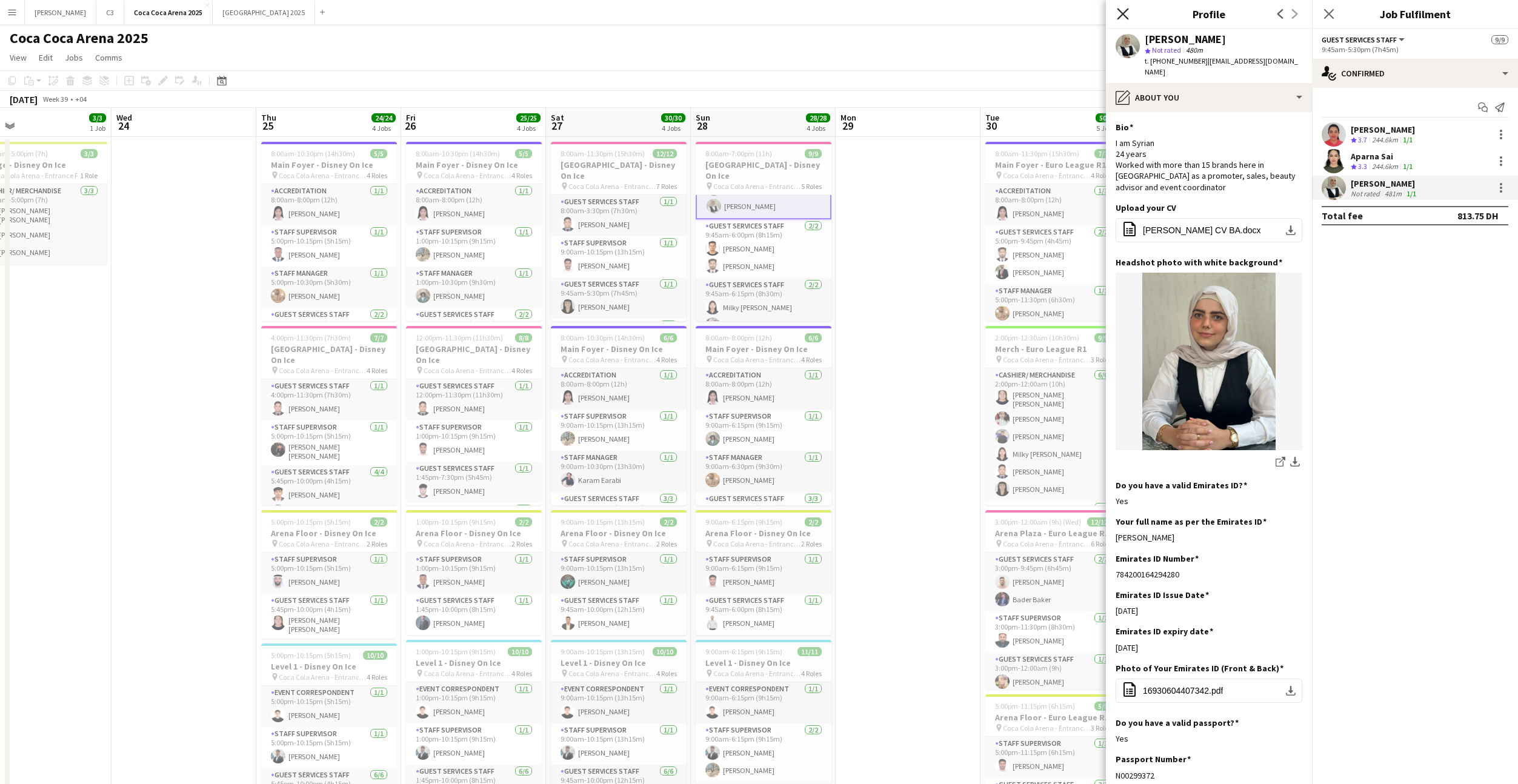
click at [1125, 10] on icon at bounding box center [1123, 14] width 11 height 11
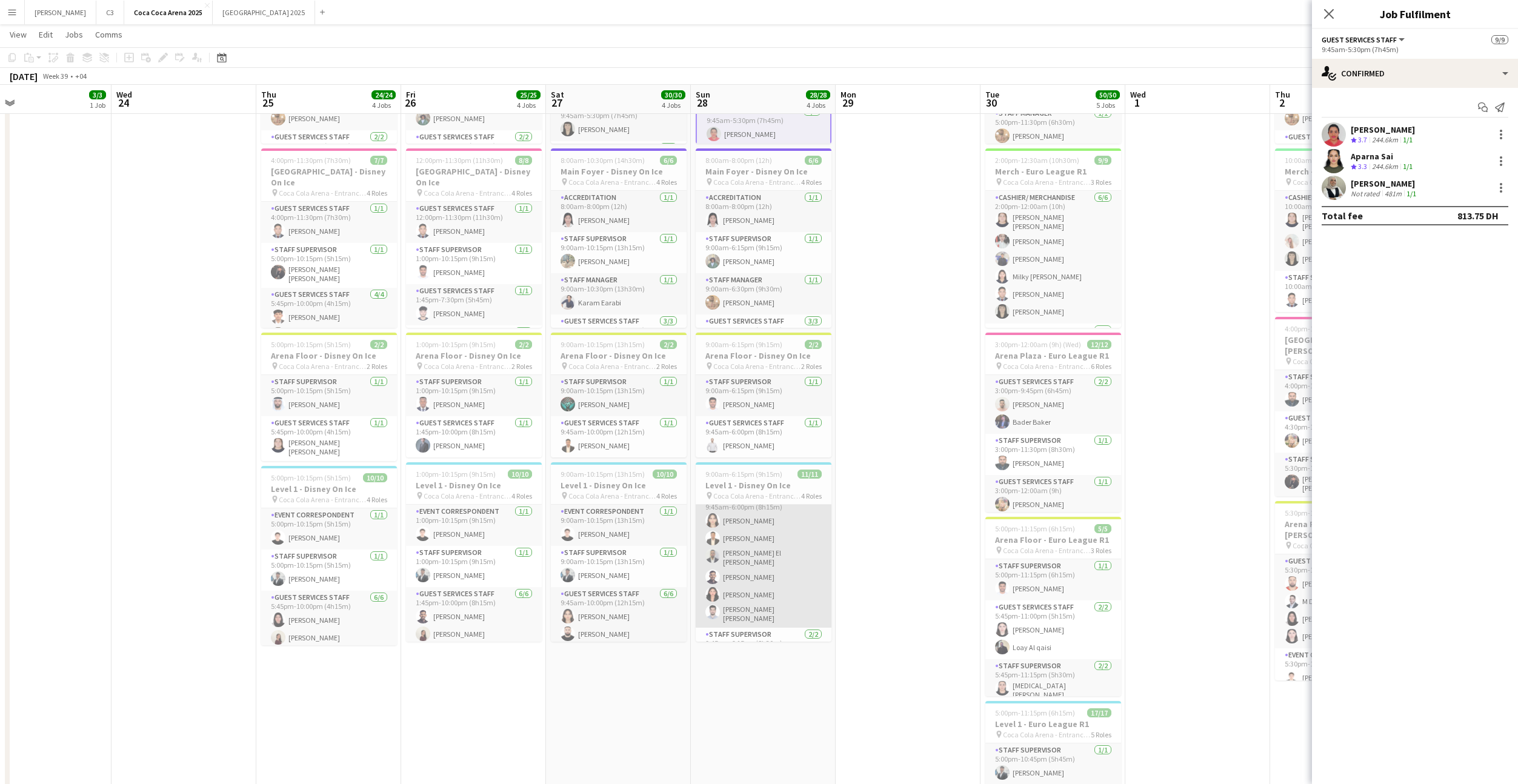
scroll to position [112, 0]
click at [774, 562] on app-card-role "Guest Services Staff 6/6 9:45am-6:00pm (8h15m) Menna Zayed Abdullah Aburjeilah …" at bounding box center [763, 561] width 136 height 136
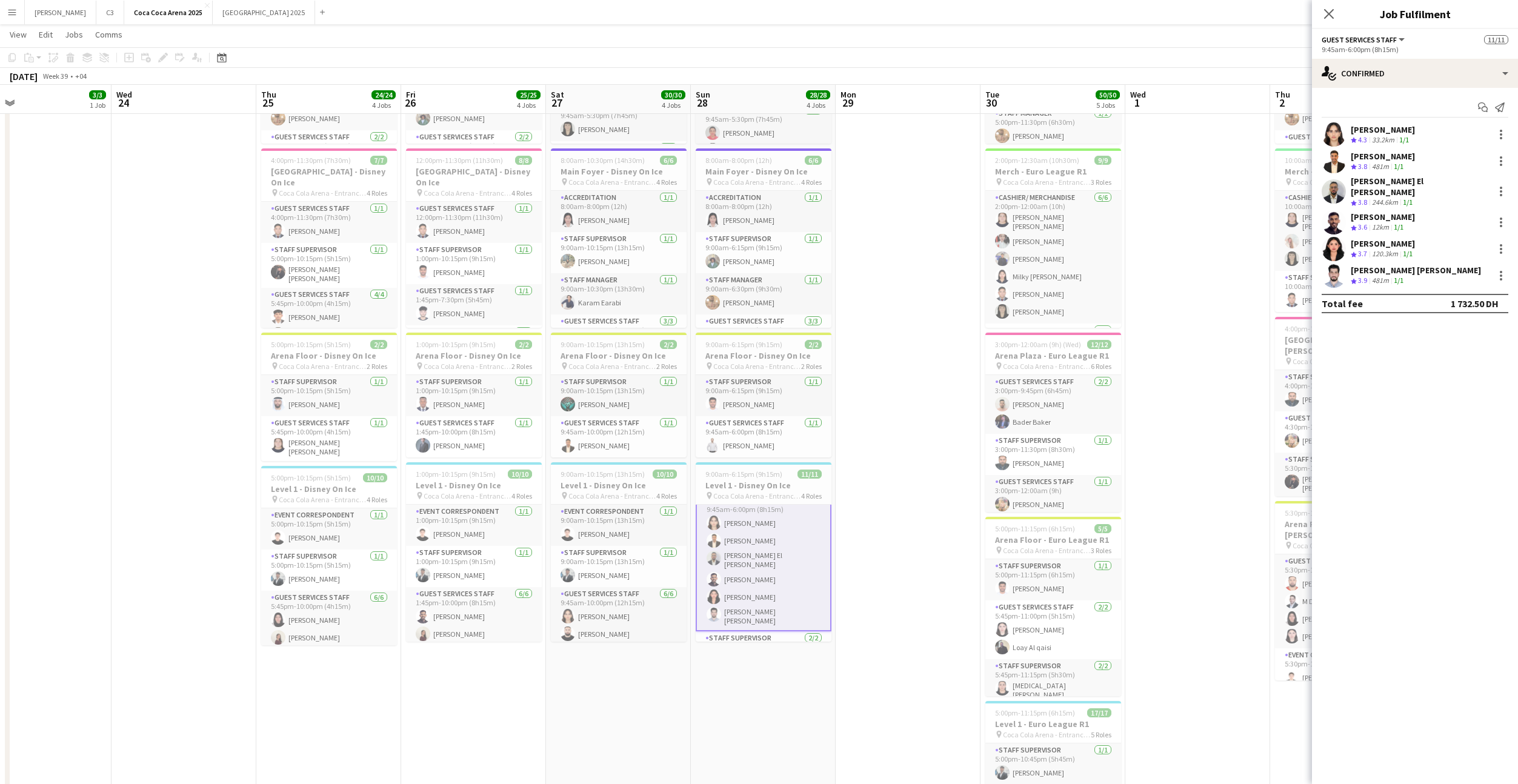
scroll to position [113, 0]
click at [1335, 167] on app-user-avatar at bounding box center [1334, 161] width 24 height 24
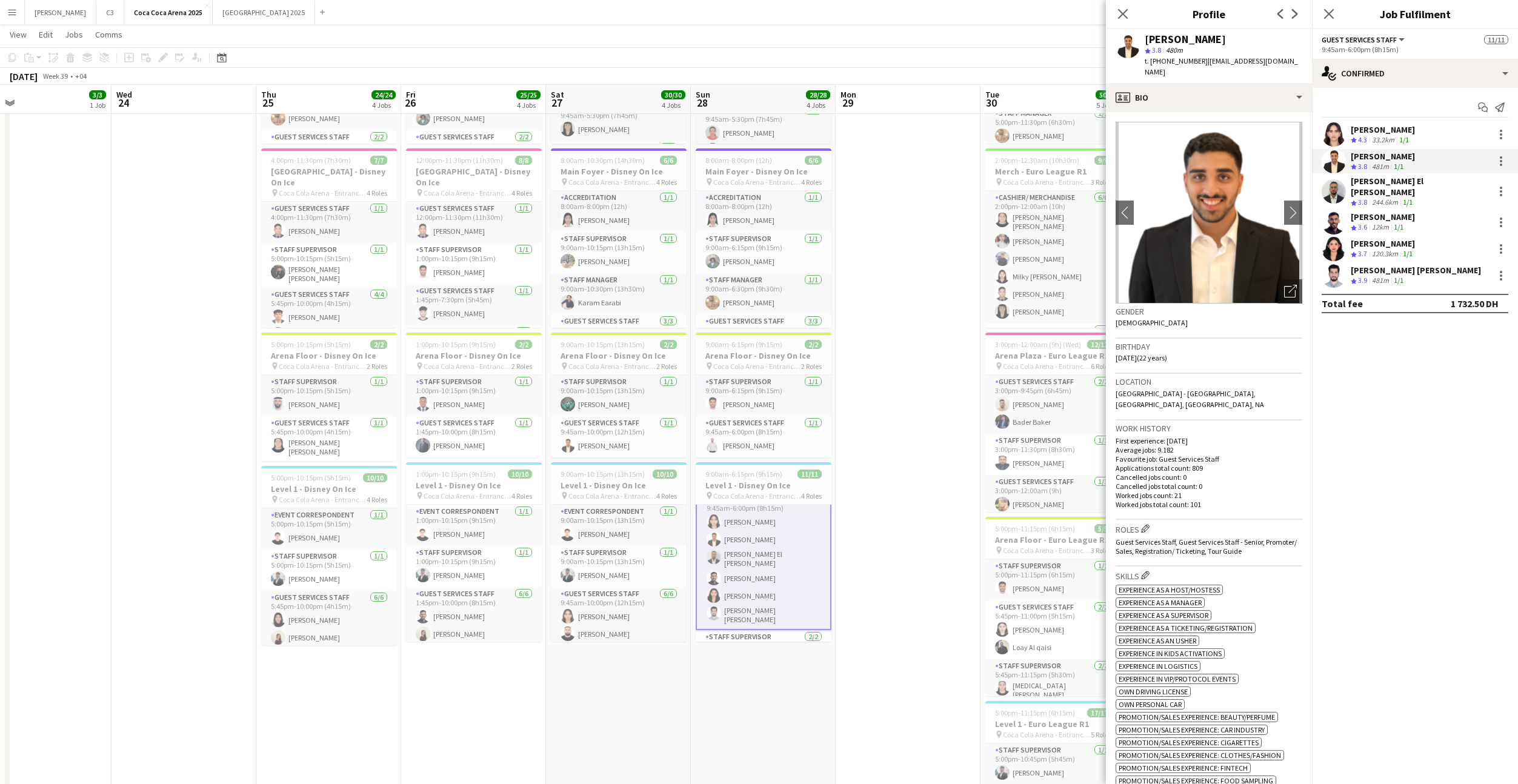
drag, startPoint x: 1250, startPoint y: 39, endPoint x: 1154, endPoint y: 38, distance: 96.0
click at [1154, 38] on div "[PERSON_NAME]" at bounding box center [1224, 39] width 158 height 11
click at [1192, 83] on div "profile Bio" at bounding box center [1209, 98] width 206 height 29
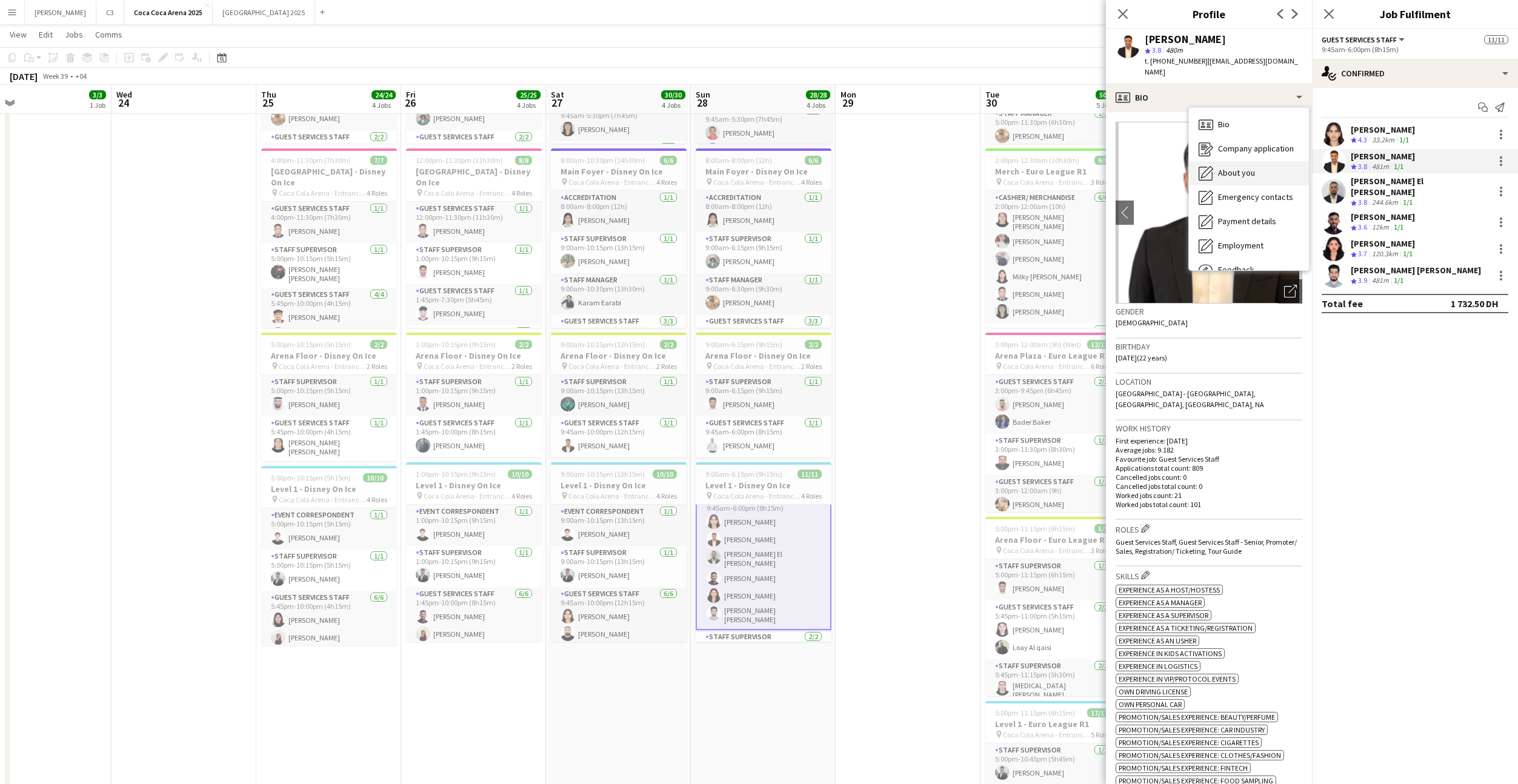
click at [1229, 161] on div "About you About you" at bounding box center [1249, 173] width 120 height 24
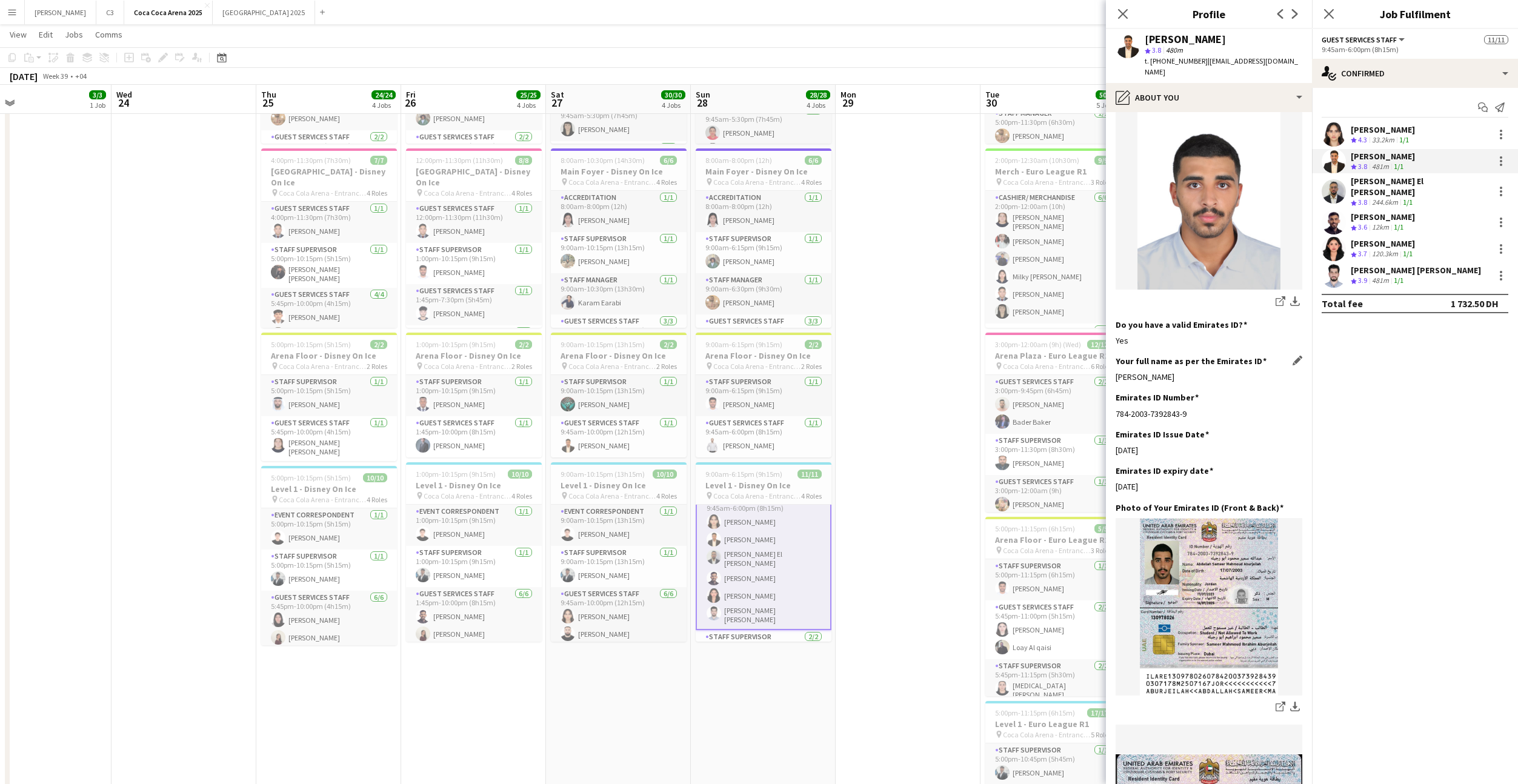
scroll to position [230, 0]
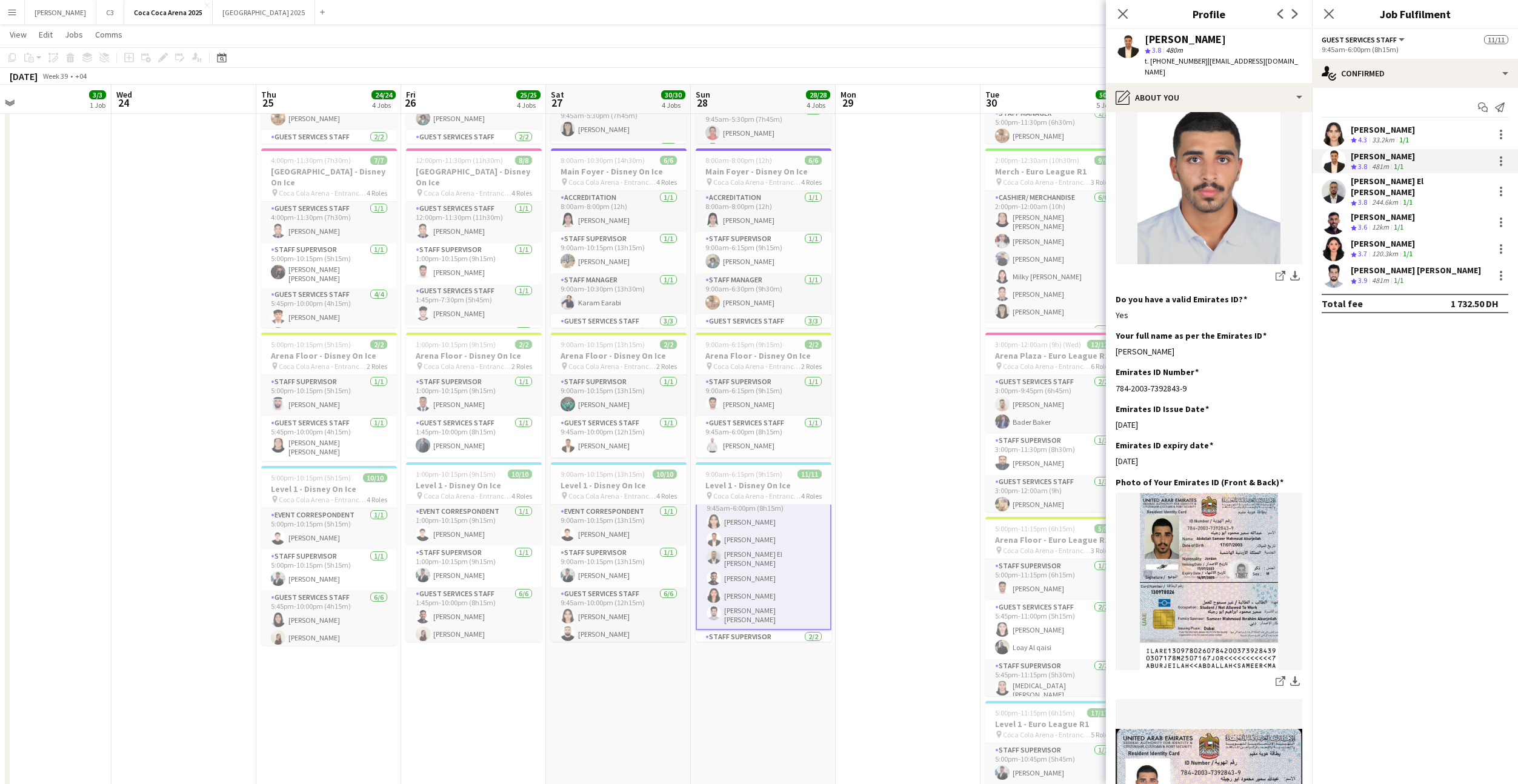
drag, startPoint x: 1223, startPoint y: 329, endPoint x: 1111, endPoint y: 329, distance: 112.0
click at [1111, 329] on app-section-data-types "Bio Edit this field I am a driven and adaptable professional excelling in fast-…" at bounding box center [1209, 448] width 206 height 672
copy div "Abdullah Sameer Aburjeilah"
